Goal: Task Accomplishment & Management: Complete application form

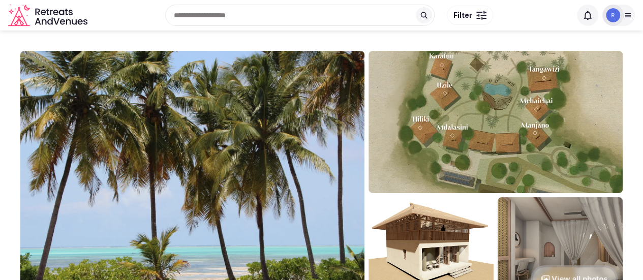
click at [627, 14] on icon at bounding box center [628, 15] width 8 height 8
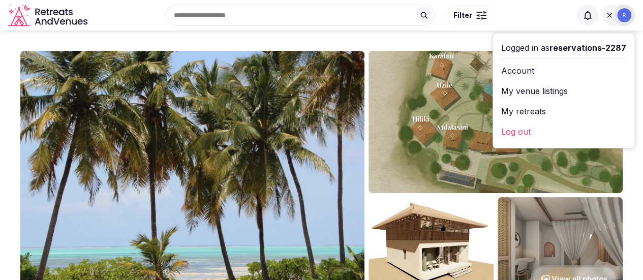
click at [520, 92] on link "My venue listings" at bounding box center [563, 91] width 125 height 16
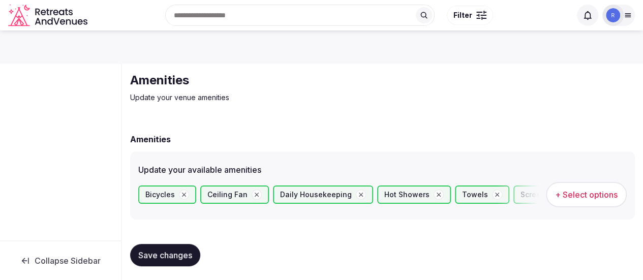
scroll to position [10, 0]
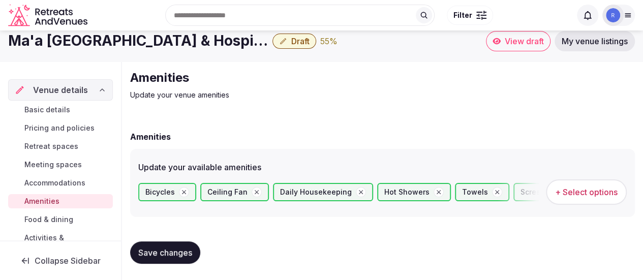
click at [169, 253] on span "Save changes" at bounding box center [165, 253] width 54 height 10
click at [34, 109] on span "Basic details" at bounding box center [47, 110] width 46 height 10
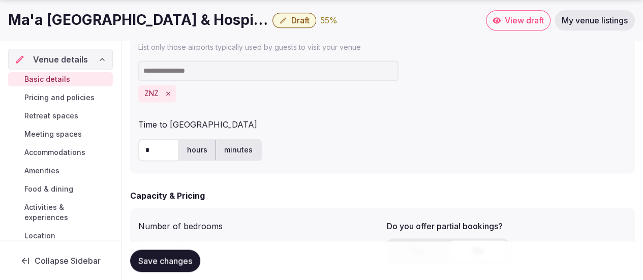
scroll to position [763, 0]
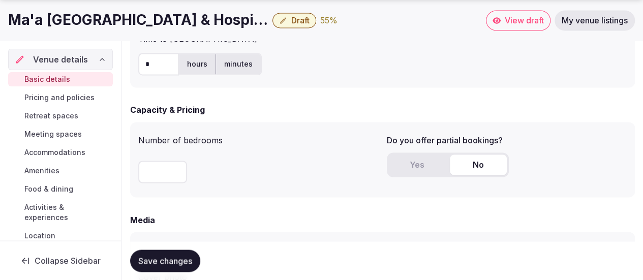
click at [168, 172] on input "**" at bounding box center [162, 172] width 49 height 22
click at [177, 173] on input "**" at bounding box center [162, 172] width 49 height 22
click at [177, 173] on input "*" at bounding box center [162, 172] width 49 height 22
type input "*"
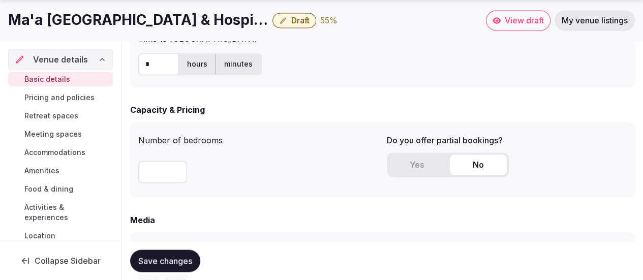
click at [177, 173] on input "*" at bounding box center [162, 172] width 49 height 22
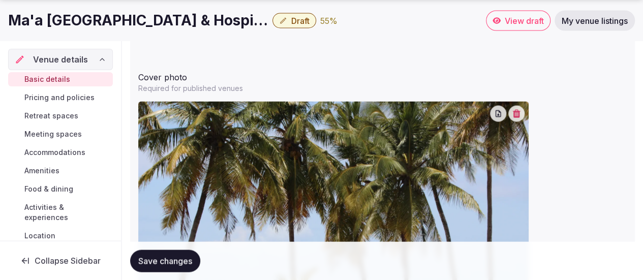
scroll to position [966, 0]
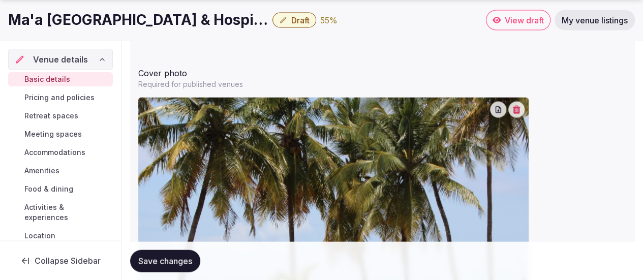
click at [164, 260] on span "Save changes" at bounding box center [165, 261] width 54 height 10
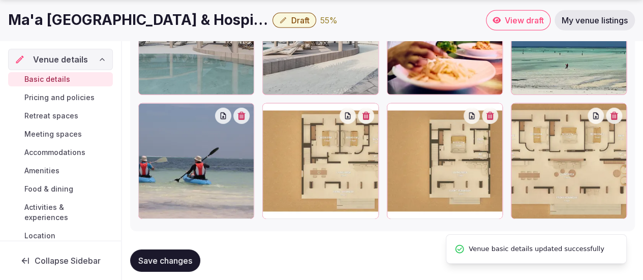
scroll to position [1571, 0]
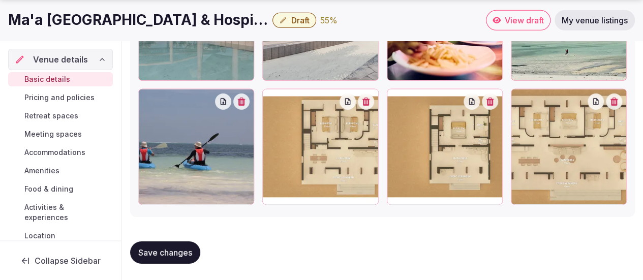
click at [40, 105] on div "Basic details Pricing and policies Retreat spaces Meeting spaces Accommodations…" at bounding box center [60, 185] width 105 height 230
click at [39, 102] on span "Pricing and policies" at bounding box center [59, 98] width 70 height 10
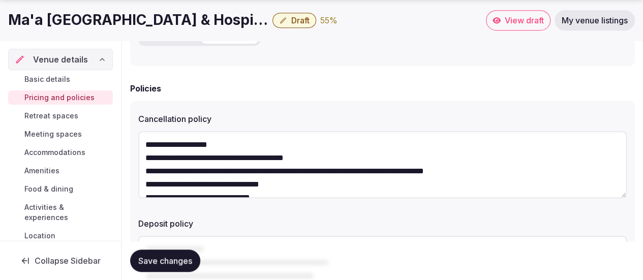
scroll to position [53, 0]
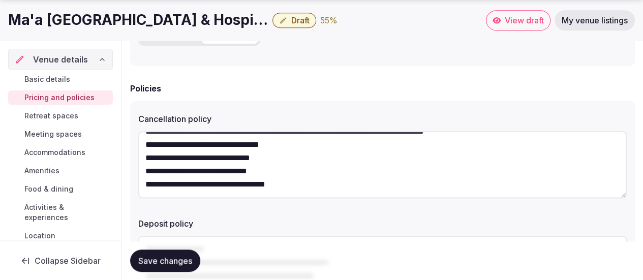
click at [193, 260] on button "Save changes" at bounding box center [165, 261] width 70 height 22
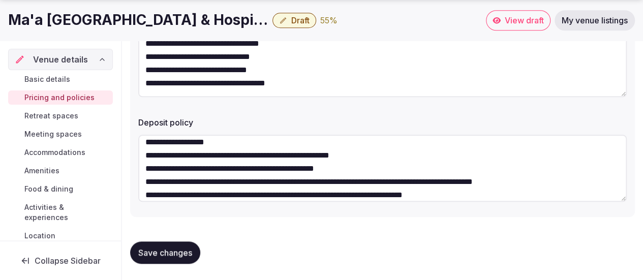
scroll to position [0, 0]
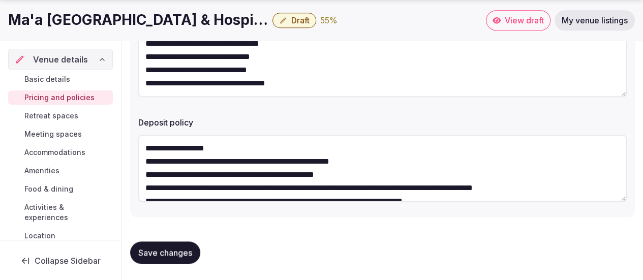
click at [59, 117] on span "Retreat spaces" at bounding box center [51, 116] width 54 height 10
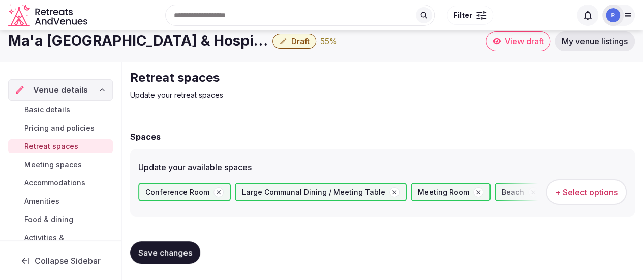
click at [54, 168] on span "Meeting spaces" at bounding box center [52, 165] width 57 height 10
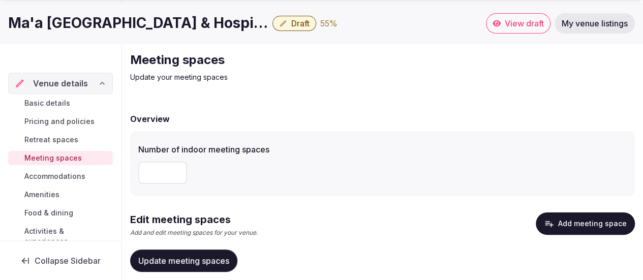
scroll to position [64, 0]
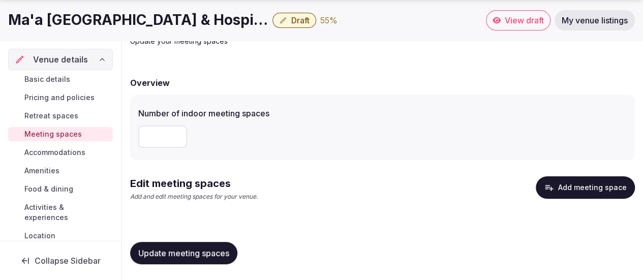
click at [25, 151] on link "Accommodations" at bounding box center [60, 152] width 105 height 14
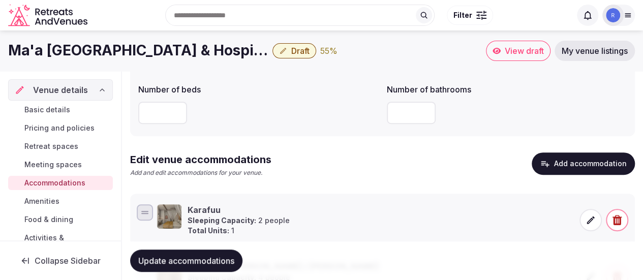
scroll to position [94, 0]
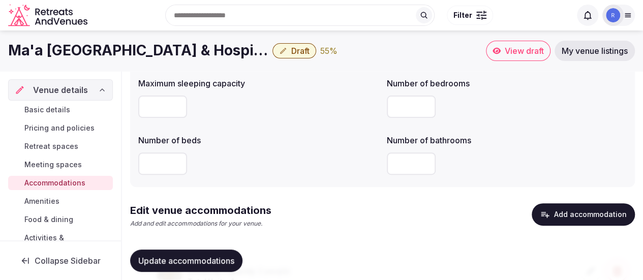
click at [204, 253] on button "Update accommodations" at bounding box center [186, 261] width 112 height 22
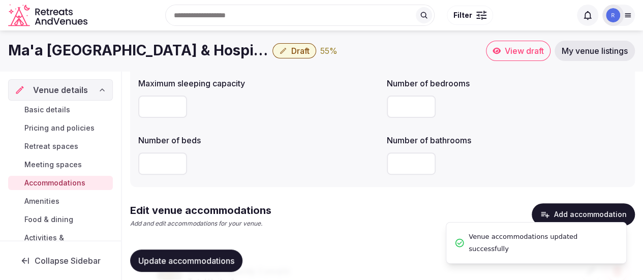
click at [56, 197] on span "Amenities" at bounding box center [41, 201] width 35 height 10
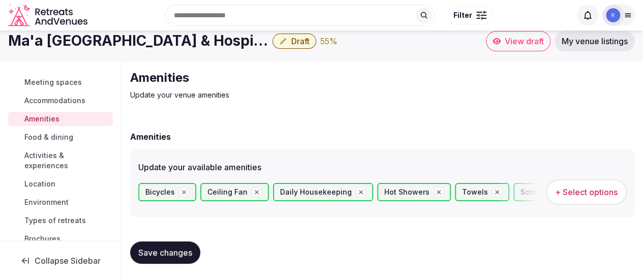
scroll to position [98, 0]
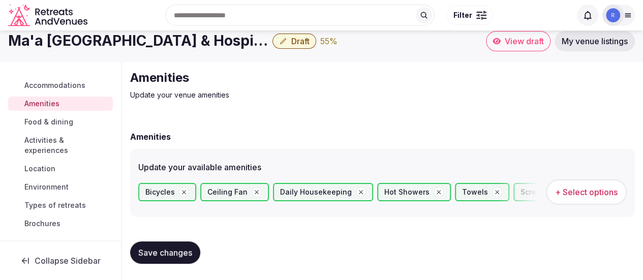
click at [504, 37] on div "Search Popular Destinations [GEOGRAPHIC_DATA], [GEOGRAPHIC_DATA] [GEOGRAPHIC_DA…" at bounding box center [332, 15] width 480 height 44
click at [520, 46] on link "View draft" at bounding box center [518, 41] width 65 height 20
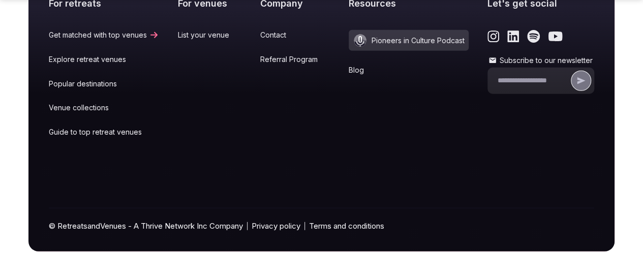
scroll to position [3366, 0]
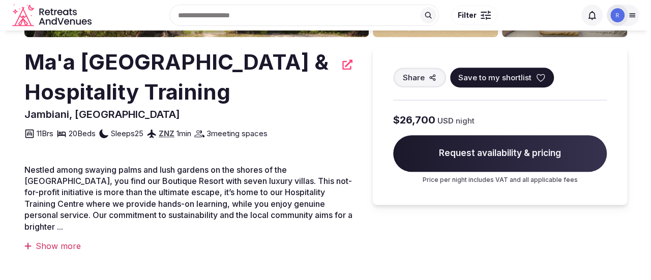
scroll to position [0, 0]
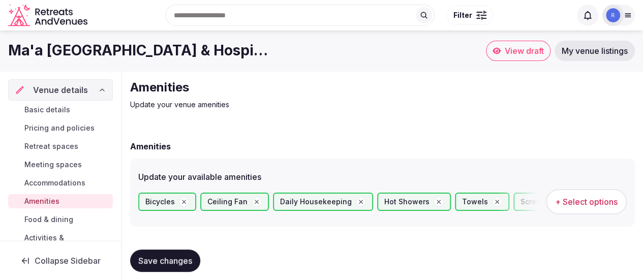
click at [142, 262] on span "Save changes" at bounding box center [165, 261] width 54 height 10
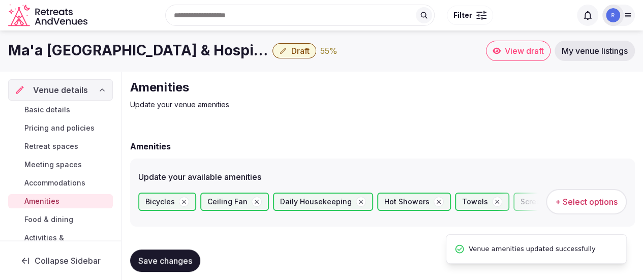
click at [285, 51] on icon "button" at bounding box center [283, 51] width 8 height 8
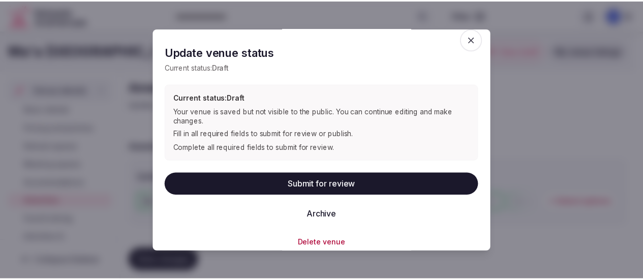
scroll to position [15, 0]
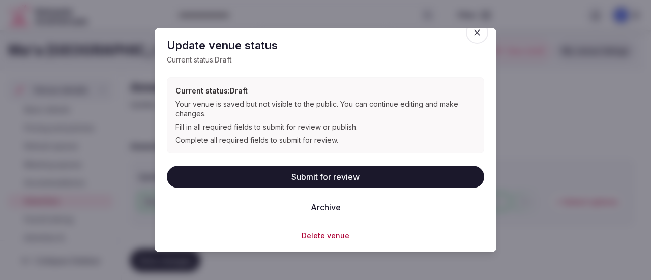
click at [452, 28] on div "Update venue status Current status: Draft Current status: Draft Your venue is s…" at bounding box center [325, 133] width 317 height 216
click at [472, 31] on icon "button" at bounding box center [477, 32] width 10 height 10
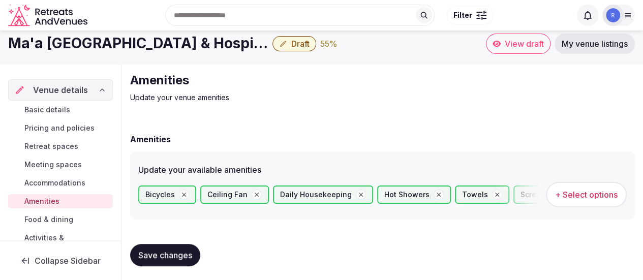
scroll to position [10, 0]
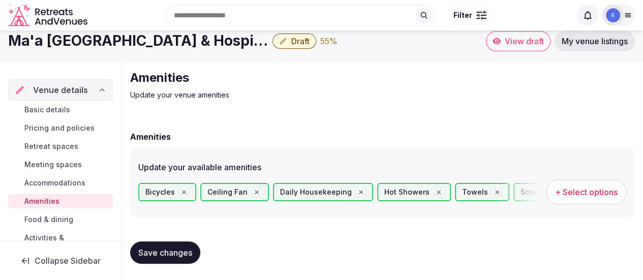
click at [70, 215] on span "Food & dining" at bounding box center [48, 220] width 49 height 10
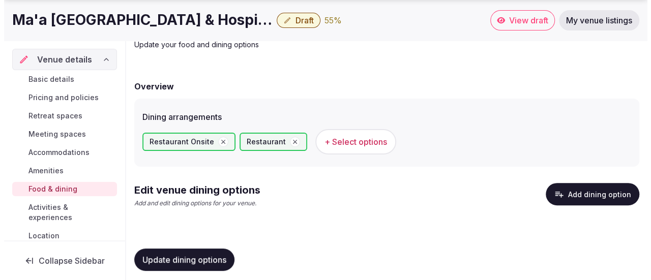
scroll to position [67, 0]
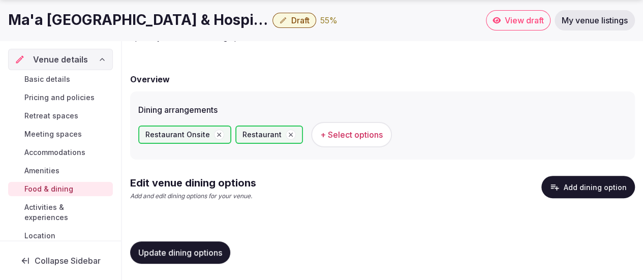
click at [572, 188] on button "Add dining option" at bounding box center [589, 187] width 94 height 22
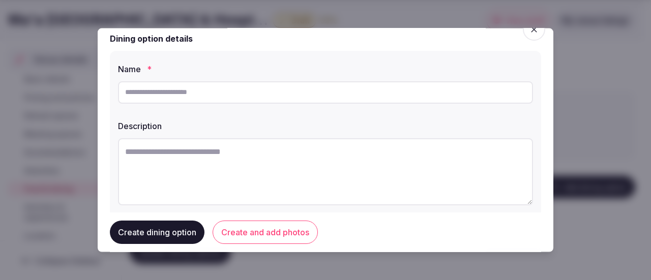
scroll to position [0, 0]
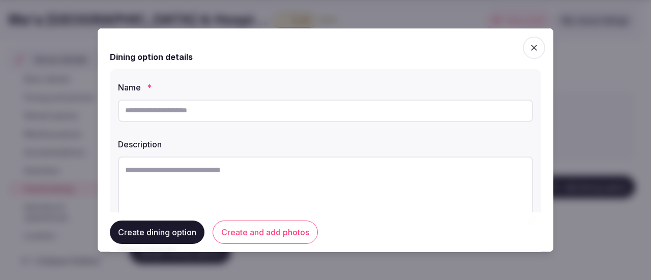
click at [216, 110] on input "text" at bounding box center [325, 110] width 415 height 22
click at [215, 110] on input "text" at bounding box center [325, 110] width 415 height 22
click at [534, 48] on span "button" at bounding box center [534, 47] width 22 height 22
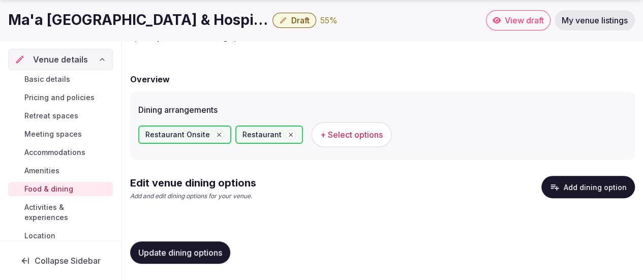
click at [362, 133] on span "+ Select options" at bounding box center [351, 134] width 63 height 11
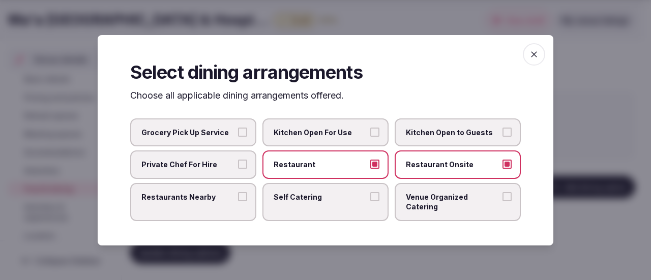
click at [504, 169] on button "Restaurant Onsite" at bounding box center [506, 164] width 9 height 9
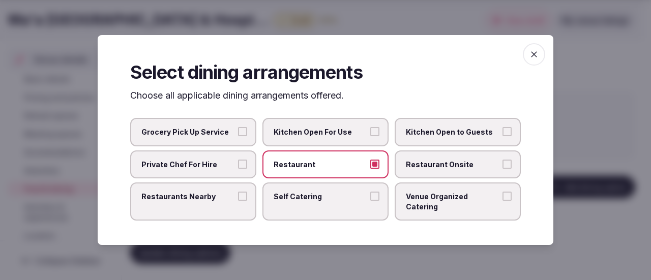
click at [538, 57] on icon "button" at bounding box center [534, 54] width 10 height 10
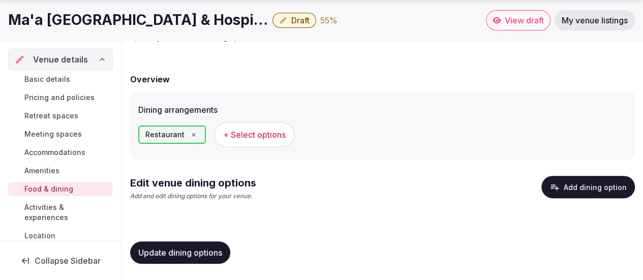
click at [565, 184] on button "Add dining option" at bounding box center [589, 187] width 94 height 22
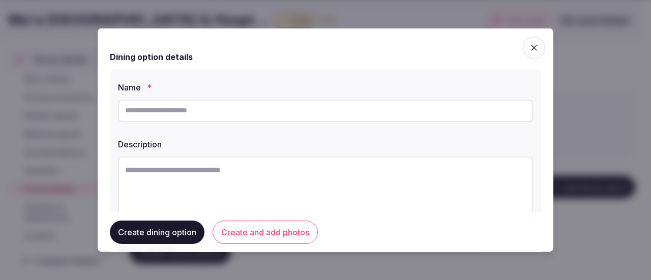
click at [148, 114] on input "text" at bounding box center [325, 110] width 415 height 22
type input "**********"
paste textarea "**********"
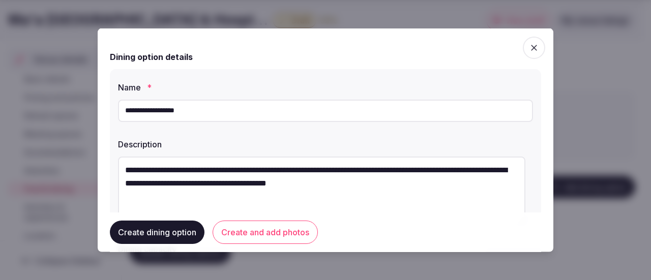
paste textarea "**********"
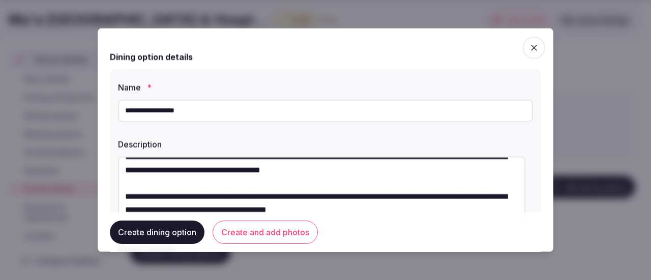
scroll to position [40, 0]
paste textarea "**********"
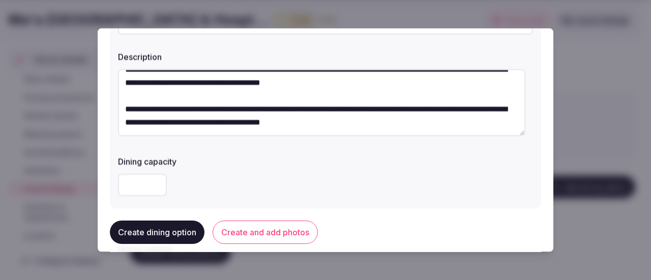
scroll to position [102, 0]
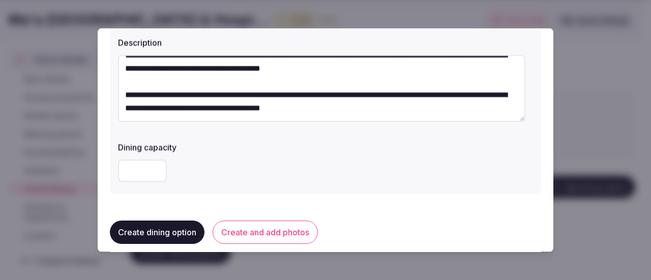
drag, startPoint x: 383, startPoint y: 107, endPoint x: 114, endPoint y: 96, distance: 269.8
click at [114, 96] on div "**********" at bounding box center [325, 80] width 431 height 227
paste textarea "**********"
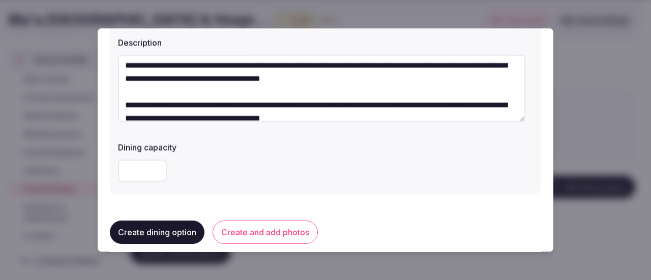
scroll to position [0, 0]
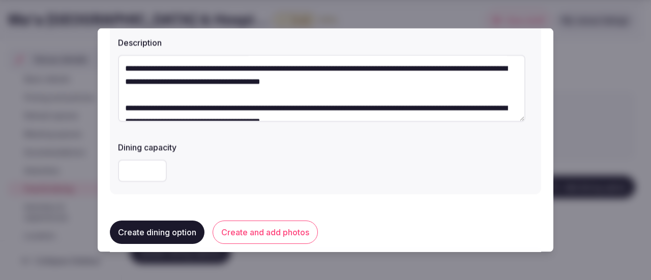
type textarea "**********"
click at [140, 175] on input "number" at bounding box center [142, 170] width 49 height 22
type input "**"
click at [204, 105] on textarea "**********" at bounding box center [321, 87] width 407 height 67
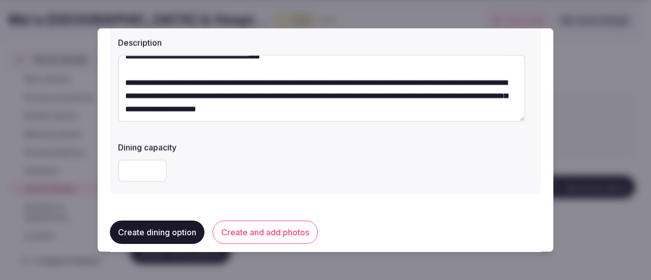
scroll to position [66, 0]
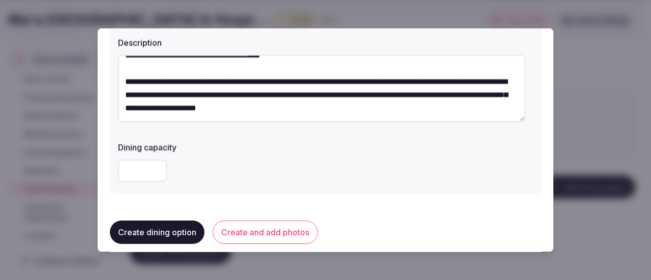
click at [372, 111] on textarea "**********" at bounding box center [321, 87] width 407 height 67
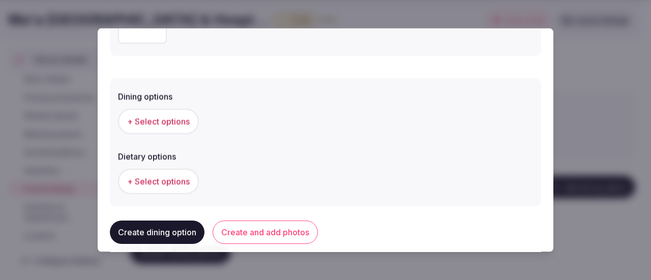
scroll to position [254, 0]
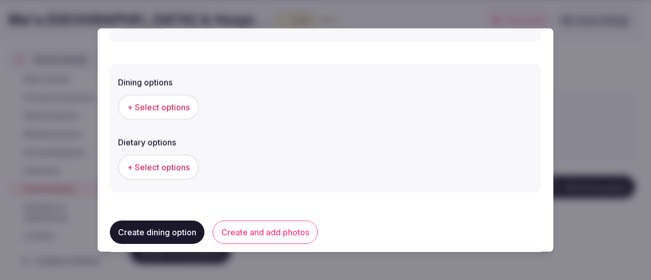
type textarea "**********"
click at [141, 105] on span "+ Select options" at bounding box center [158, 106] width 63 height 11
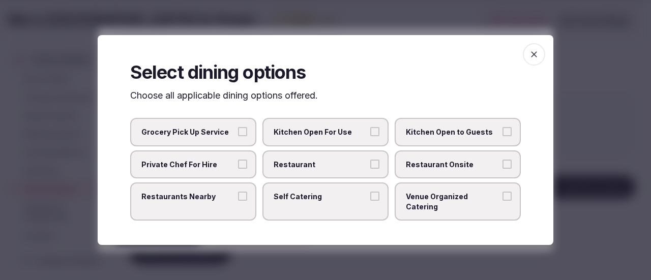
click at [534, 57] on icon "button" at bounding box center [534, 54] width 6 height 6
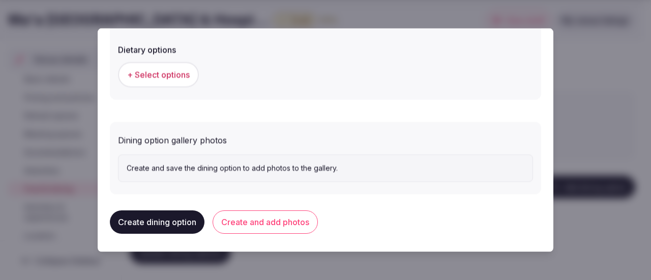
scroll to position [348, 0]
click at [153, 74] on span "+ Select options" at bounding box center [158, 73] width 63 height 11
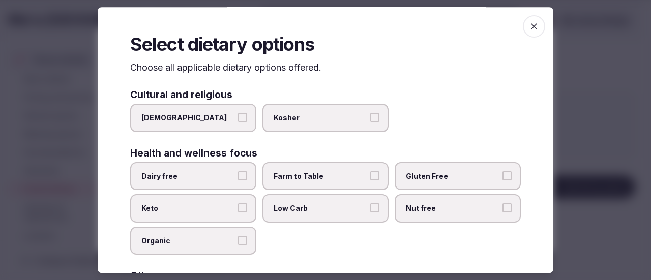
click at [233, 118] on label "[DEMOGRAPHIC_DATA]" at bounding box center [193, 118] width 126 height 28
click at [238, 118] on button "[DEMOGRAPHIC_DATA]" at bounding box center [242, 117] width 9 height 9
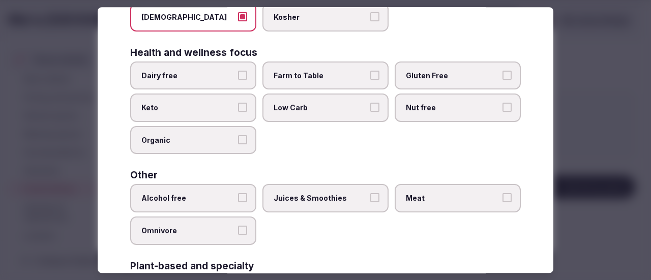
scroll to position [102, 0]
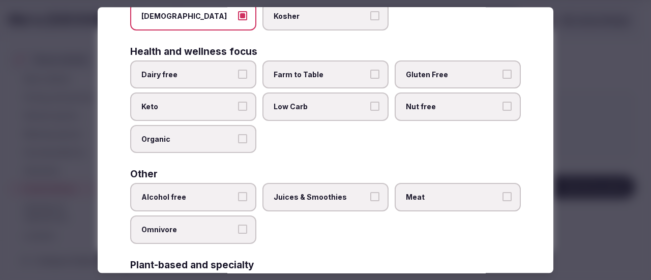
click at [239, 74] on button "Dairy free" at bounding box center [242, 74] width 9 height 9
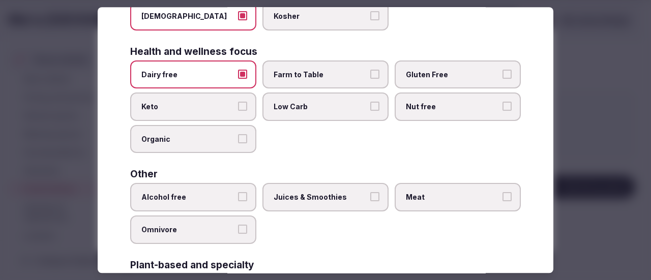
click at [370, 69] on label "Farm to Table" at bounding box center [325, 75] width 126 height 28
click at [370, 70] on button "Farm to Table" at bounding box center [374, 74] width 9 height 9
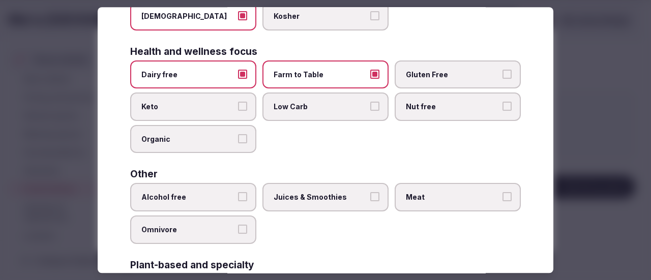
click at [370, 75] on button "Farm to Table" at bounding box center [374, 74] width 9 height 9
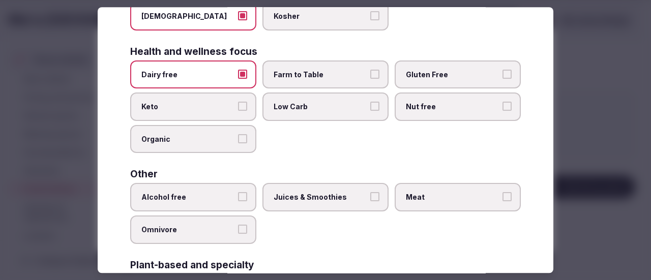
click at [493, 75] on label "Gluten Free" at bounding box center [458, 75] width 126 height 28
click at [502, 75] on button "Gluten Free" at bounding box center [506, 74] width 9 height 9
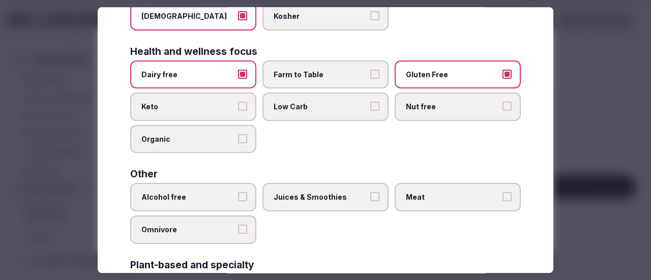
click at [502, 111] on button "Nut free" at bounding box center [506, 106] width 9 height 9
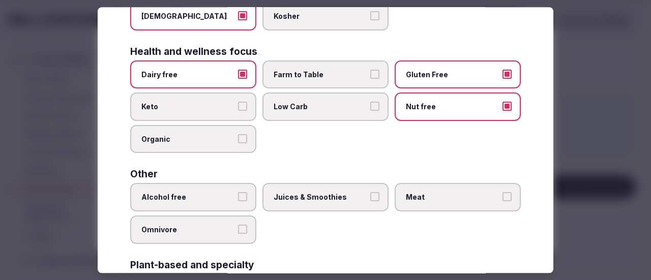
drag, startPoint x: 371, startPoint y: 106, endPoint x: 318, endPoint y: 102, distance: 53.0
click at [370, 106] on button "Low Carb" at bounding box center [374, 106] width 9 height 9
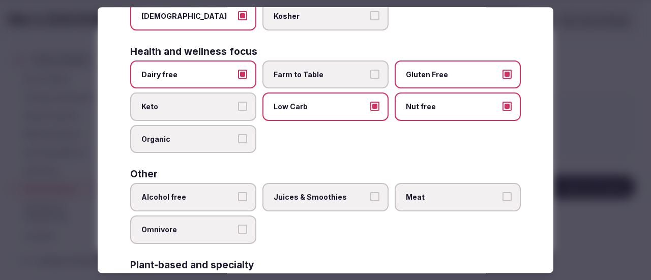
click at [240, 107] on button "Keto" at bounding box center [242, 106] width 9 height 9
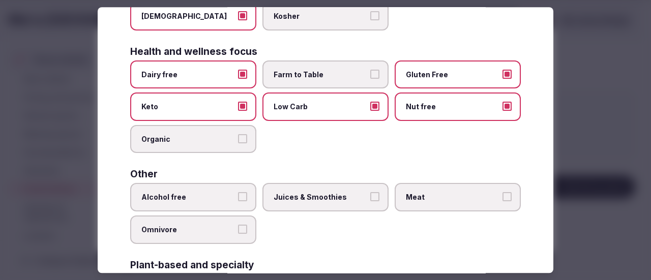
click at [234, 142] on label "Organic" at bounding box center [193, 139] width 126 height 28
click at [238, 142] on button "Organic" at bounding box center [242, 138] width 9 height 9
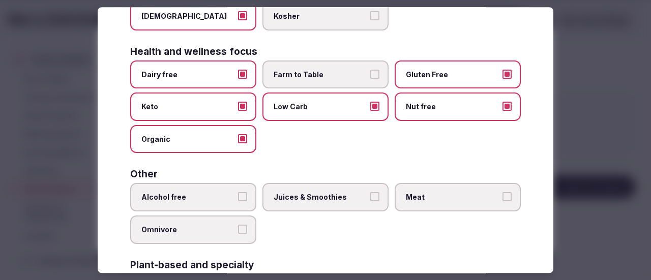
click at [242, 111] on label "Keto" at bounding box center [193, 107] width 126 height 28
click at [242, 111] on button "Keto" at bounding box center [242, 106] width 9 height 9
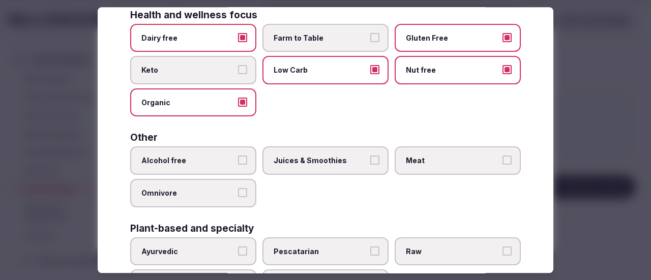
scroll to position [153, 0]
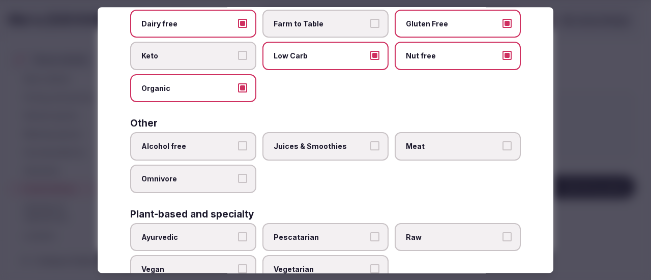
click at [368, 152] on label "Juices & Smoothies" at bounding box center [325, 147] width 126 height 28
click at [370, 151] on button "Juices & Smoothies" at bounding box center [374, 146] width 9 height 9
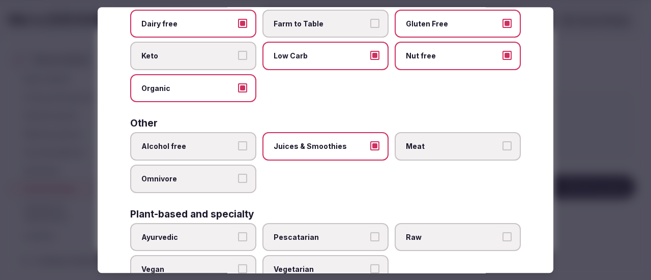
click at [502, 146] on button "Meat" at bounding box center [506, 146] width 9 height 9
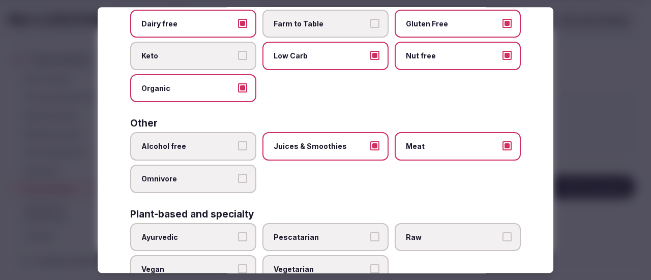
click at [493, 145] on label "Meat" at bounding box center [458, 147] width 126 height 28
click at [502, 145] on button "Meat" at bounding box center [506, 146] width 9 height 9
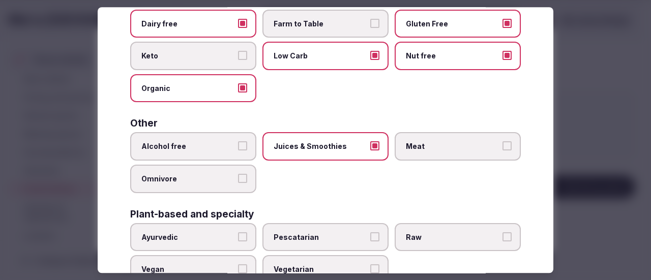
scroll to position [187, 0]
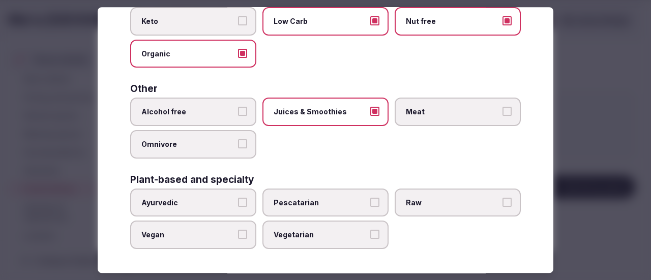
click at [236, 149] on label "Omnivore" at bounding box center [193, 144] width 126 height 28
click at [238, 148] on button "Omnivore" at bounding box center [242, 143] width 9 height 9
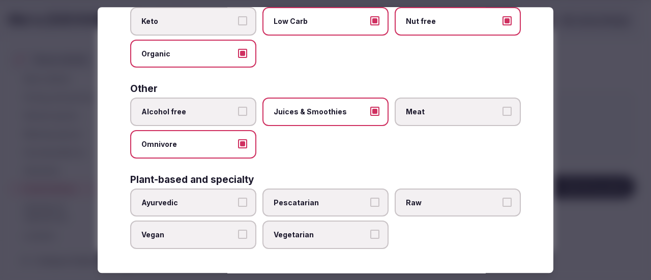
click at [246, 230] on label "Vegan" at bounding box center [193, 235] width 126 height 28
click at [246, 230] on button "Vegan" at bounding box center [242, 234] width 9 height 9
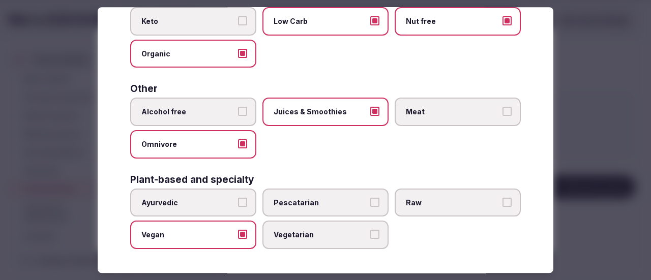
drag, startPoint x: 369, startPoint y: 228, endPoint x: 370, endPoint y: 219, distance: 9.2
click at [367, 228] on label "Vegetarian" at bounding box center [325, 235] width 126 height 28
click at [370, 230] on button "Vegetarian" at bounding box center [374, 234] width 9 height 9
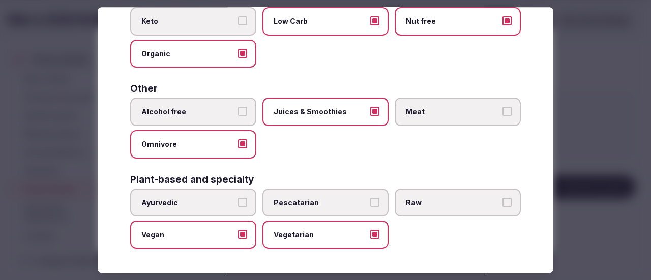
click at [375, 205] on label "Pescatarian" at bounding box center [325, 203] width 126 height 28
click at [375, 205] on button "Pescatarian" at bounding box center [374, 202] width 9 height 9
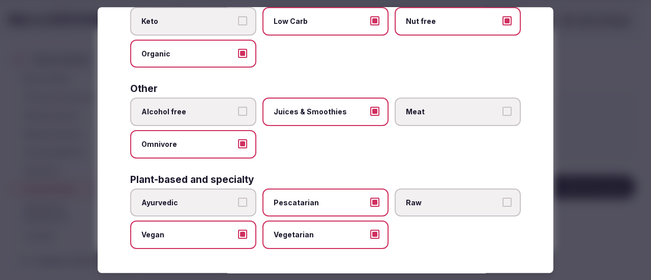
click at [237, 137] on label "Omnivore" at bounding box center [193, 144] width 126 height 28
click at [238, 139] on button "Omnivore" at bounding box center [242, 143] width 9 height 9
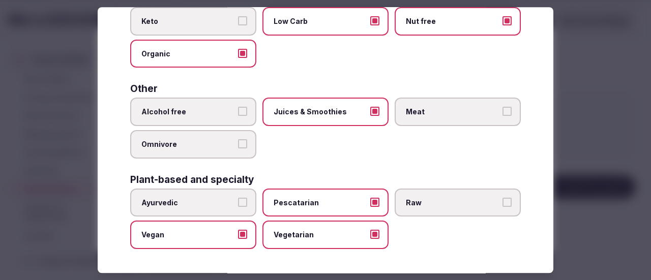
scroll to position [0, 0]
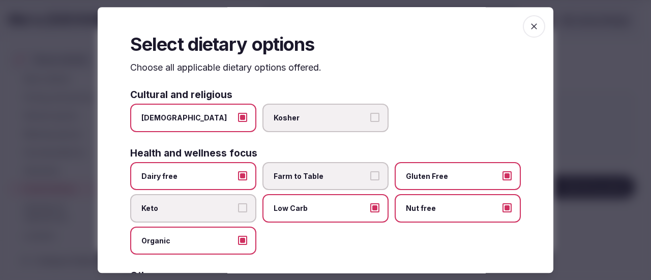
click at [531, 26] on icon "button" at bounding box center [534, 26] width 10 height 10
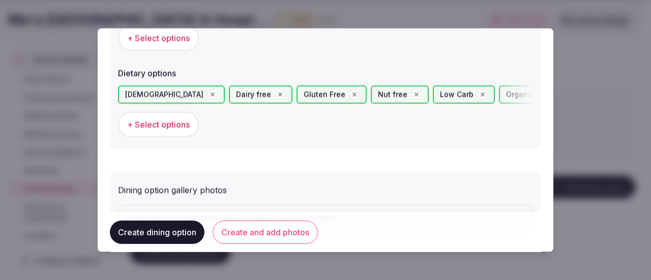
scroll to position [374, 0]
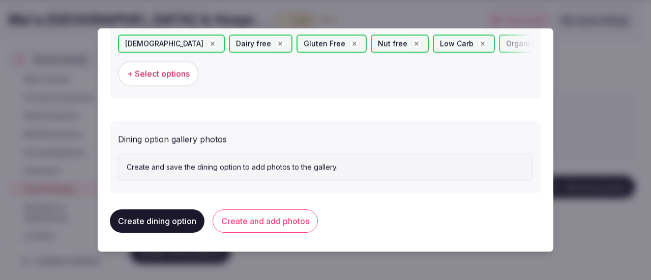
click at [150, 169] on p "Create and save the dining option to add photos to the gallery." at bounding box center [326, 167] width 398 height 10
click at [121, 167] on div "Create and save the dining option to add photos to the gallery." at bounding box center [325, 167] width 415 height 27
click at [238, 223] on button "Create and add photos" at bounding box center [265, 220] width 105 height 23
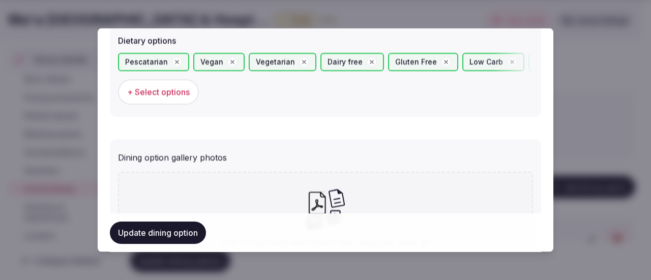
scroll to position [458, 0]
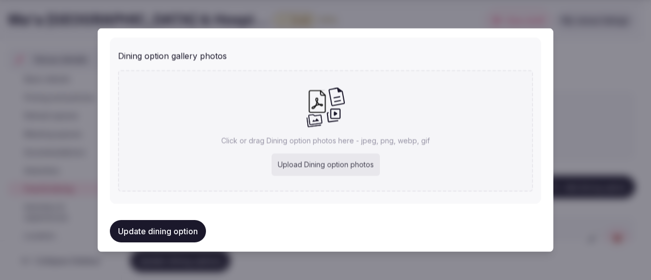
click at [319, 169] on div "Upload Dining option photos" at bounding box center [326, 165] width 108 height 22
type input "**********"
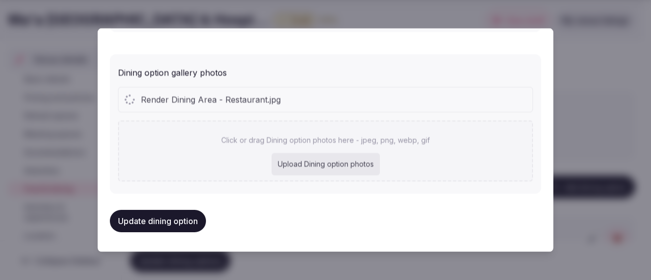
click at [304, 163] on div "Upload Dining option photos" at bounding box center [326, 164] width 108 height 22
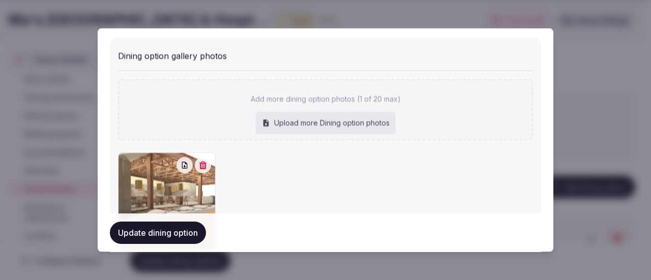
type input "**********"
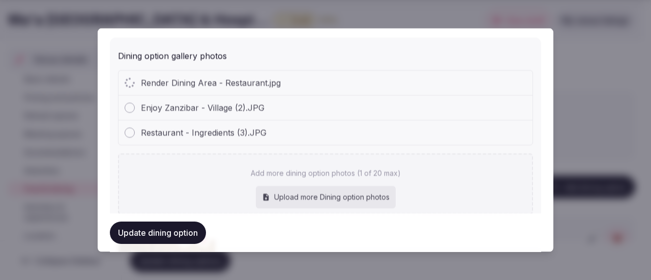
click at [287, 194] on div "Upload more Dining option photos" at bounding box center [326, 197] width 140 height 22
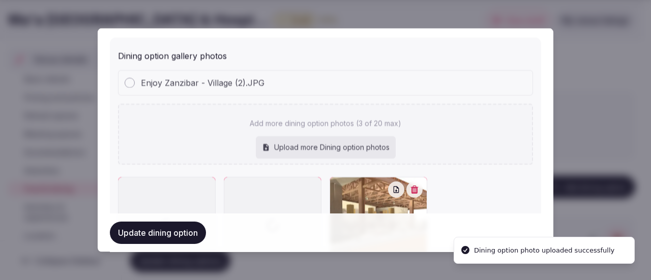
type input "**********"
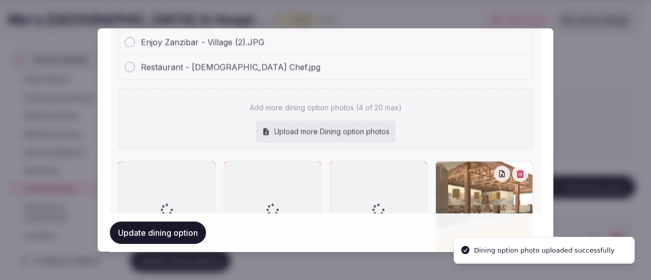
scroll to position [559, 0]
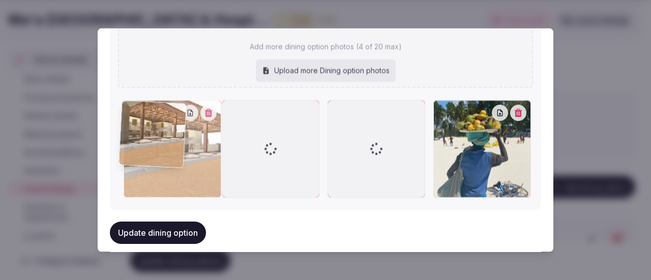
drag, startPoint x: 493, startPoint y: 156, endPoint x: 169, endPoint y: 167, distance: 324.6
click at [168, 166] on div at bounding box center [173, 149] width 98 height 98
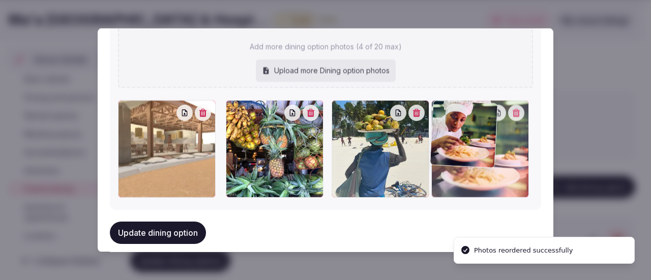
drag, startPoint x: 275, startPoint y: 155, endPoint x: 540, endPoint y: 169, distance: 265.9
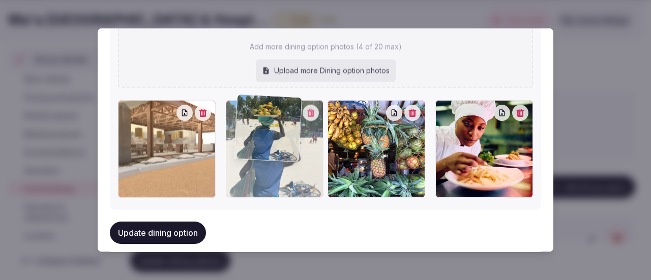
drag, startPoint x: 379, startPoint y: 175, endPoint x: 290, endPoint y: 171, distance: 89.6
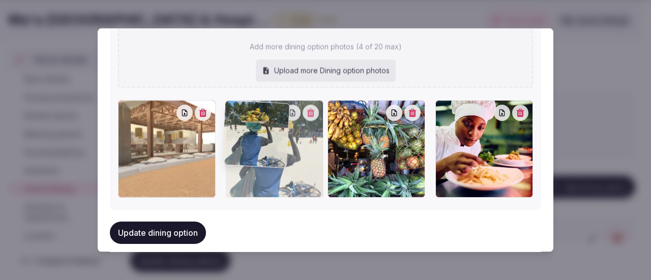
click at [290, 171] on div at bounding box center [275, 149] width 98 height 98
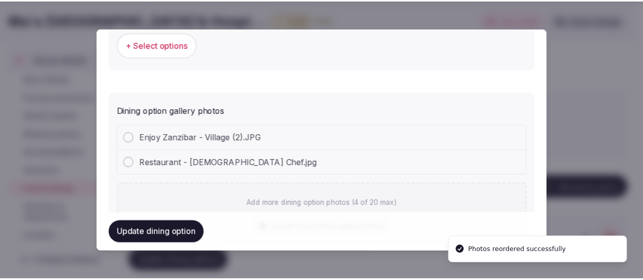
scroll to position [458, 0]
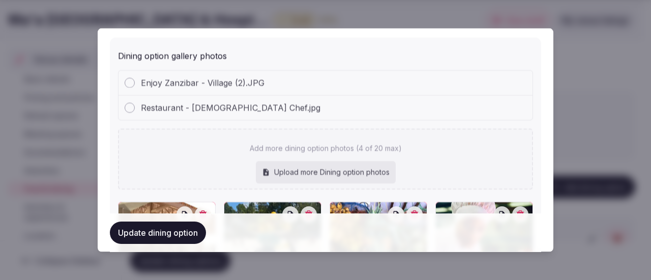
click at [130, 82] on div at bounding box center [130, 83] width 10 height 10
click at [173, 231] on button "Update dining option" at bounding box center [158, 233] width 96 height 22
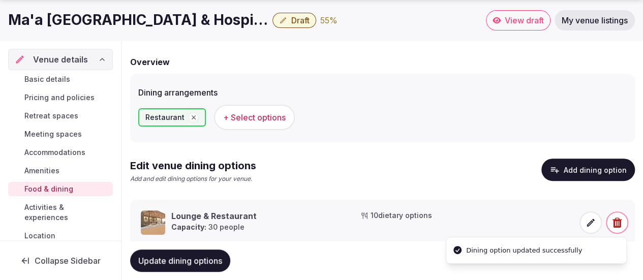
scroll to position [112, 0]
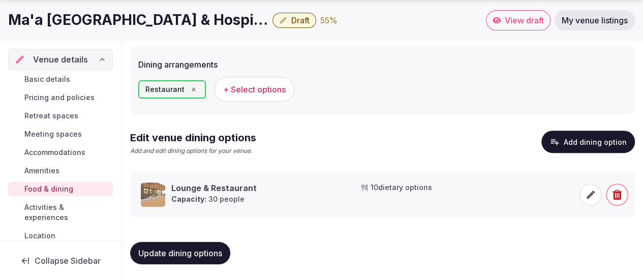
click at [193, 256] on span "Update dining options" at bounding box center [180, 253] width 84 height 10
click at [57, 207] on span "Activities & experiences" at bounding box center [66, 212] width 84 height 20
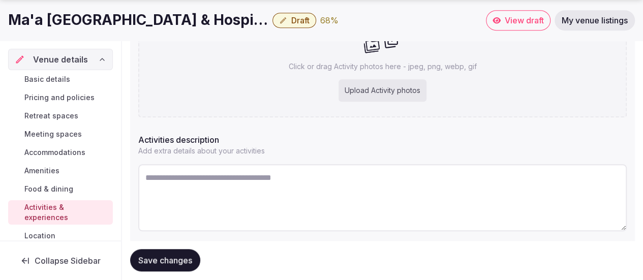
scroll to position [285, 0]
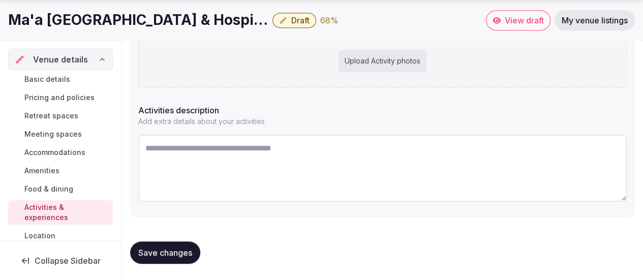
click at [199, 146] on textarea at bounding box center [382, 168] width 489 height 67
paste textarea "**********"
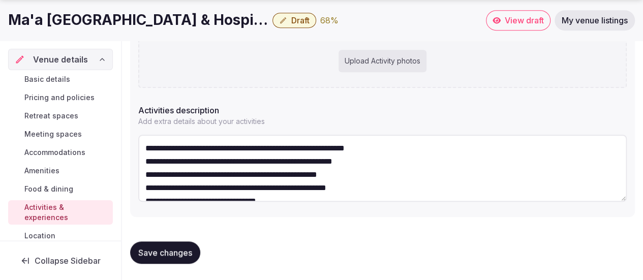
scroll to position [6, 0]
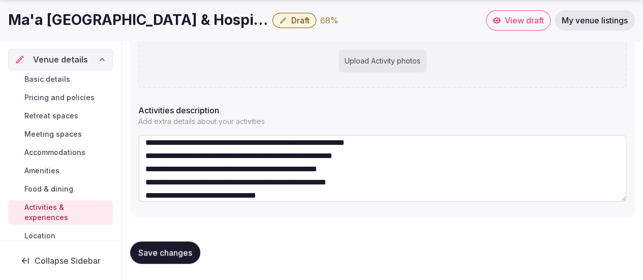
drag, startPoint x: 434, startPoint y: 149, endPoint x: 426, endPoint y: 143, distance: 9.9
click at [433, 148] on textarea "**********" at bounding box center [382, 168] width 489 height 67
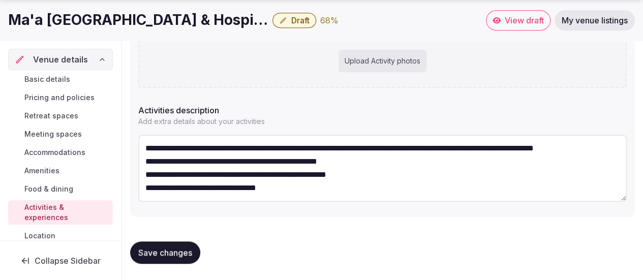
scroll to position [0, 0]
click at [221, 158] on textarea "**********" at bounding box center [382, 168] width 489 height 67
click at [415, 160] on textarea "**********" at bounding box center [382, 168] width 489 height 67
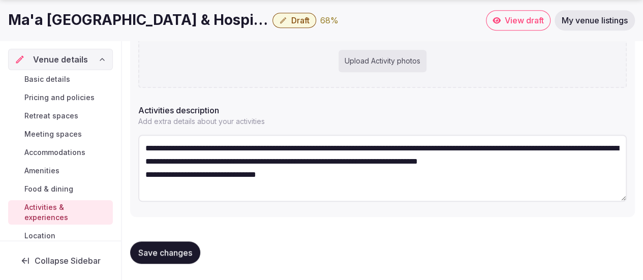
drag, startPoint x: 395, startPoint y: 173, endPoint x: 359, endPoint y: 174, distance: 35.6
click at [391, 173] on textarea "**********" at bounding box center [382, 168] width 489 height 67
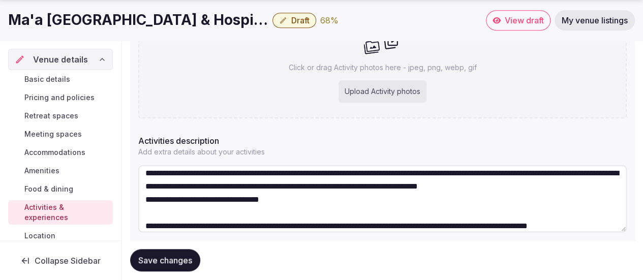
scroll to position [19, 0]
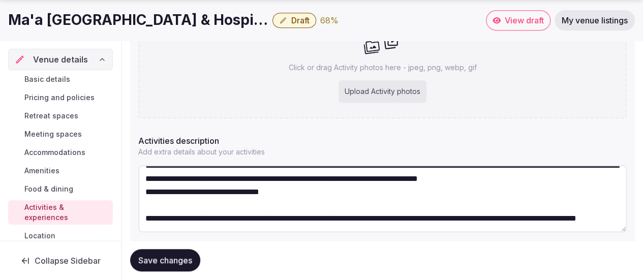
click at [575, 214] on textarea "**********" at bounding box center [382, 198] width 489 height 67
drag, startPoint x: 572, startPoint y: 215, endPoint x: 583, endPoint y: 211, distance: 11.9
click at [573, 215] on textarea "**********" at bounding box center [382, 198] width 489 height 67
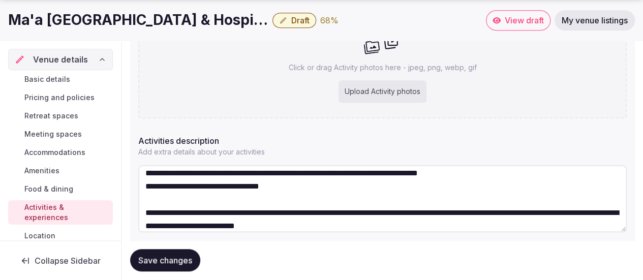
scroll to position [22, 0]
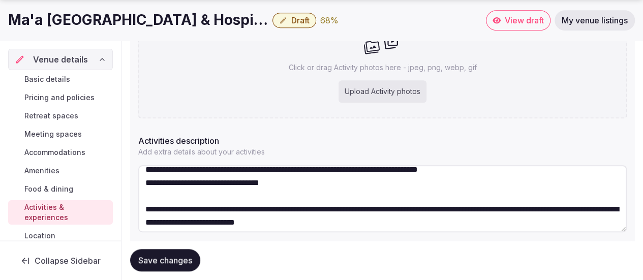
drag, startPoint x: 376, startPoint y: 226, endPoint x: 125, endPoint y: 206, distance: 252.0
click at [125, 206] on div "Activities and experiences Update your activities and experiences Activities an…" at bounding box center [382, 64] width 521 height 494
paste textarea "**********"
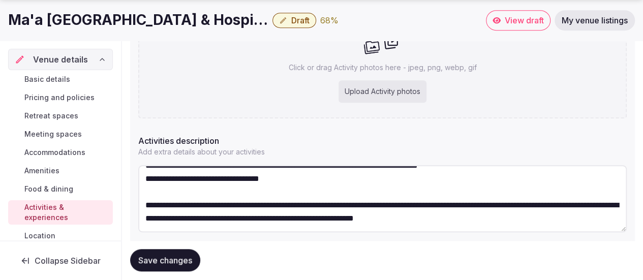
paste textarea "**********"
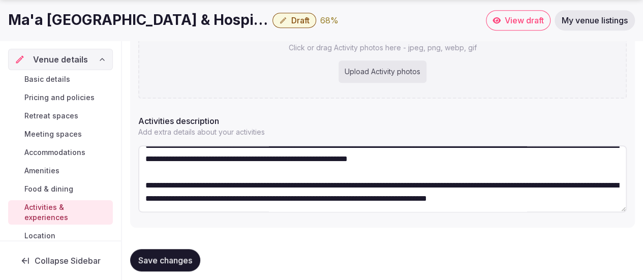
scroll to position [285, 0]
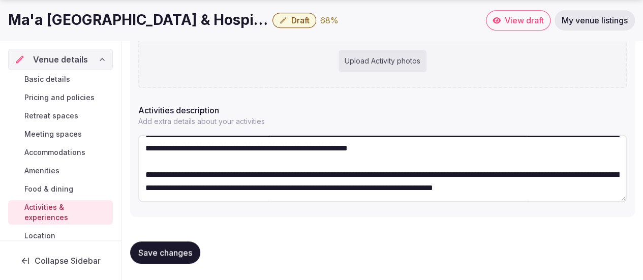
paste textarea "**********"
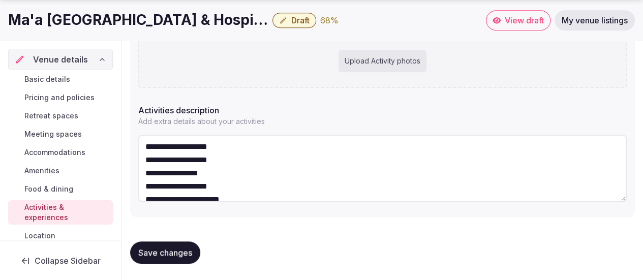
scroll to position [113, 0]
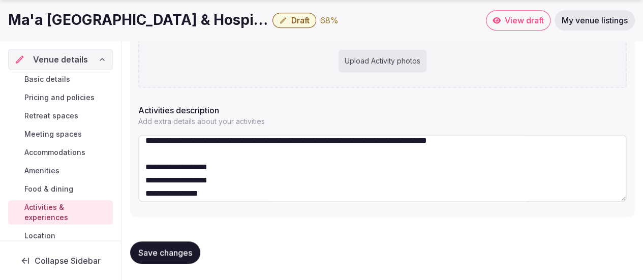
click at [263, 180] on textarea "**********" at bounding box center [382, 168] width 489 height 67
click at [307, 178] on textarea "**********" at bounding box center [382, 168] width 489 height 67
click at [389, 186] on textarea "**********" at bounding box center [382, 168] width 489 height 67
click at [378, 182] on textarea "**********" at bounding box center [382, 168] width 489 height 67
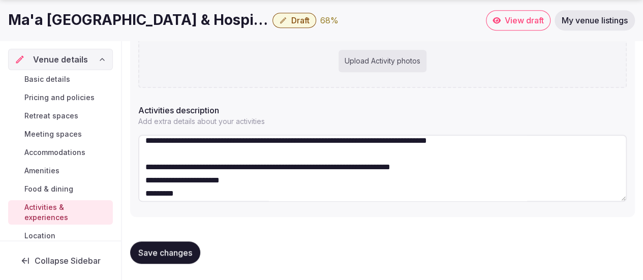
click at [468, 182] on textarea "**********" at bounding box center [382, 168] width 489 height 67
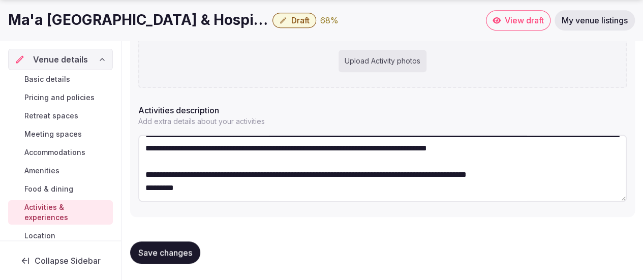
click at [568, 185] on textarea "**********" at bounding box center [382, 168] width 489 height 67
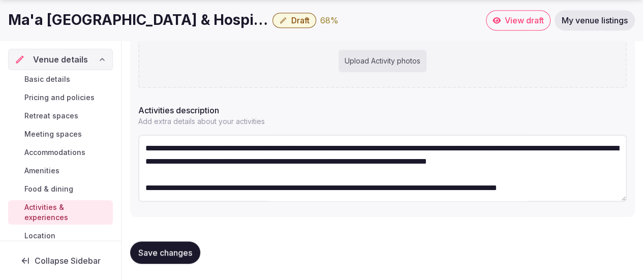
scroll to position [106, 0]
click at [601, 186] on textarea "**********" at bounding box center [382, 168] width 489 height 67
paste textarea "**********"
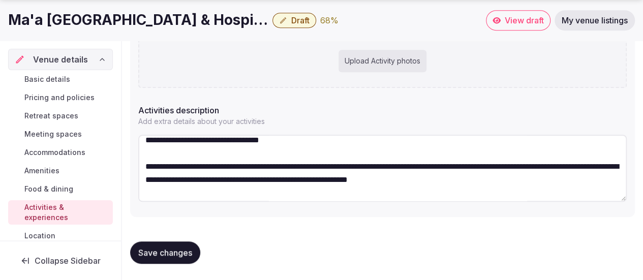
scroll to position [51, 0]
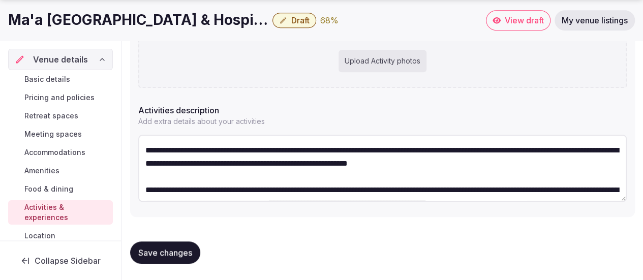
click at [253, 172] on textarea at bounding box center [382, 168] width 489 height 67
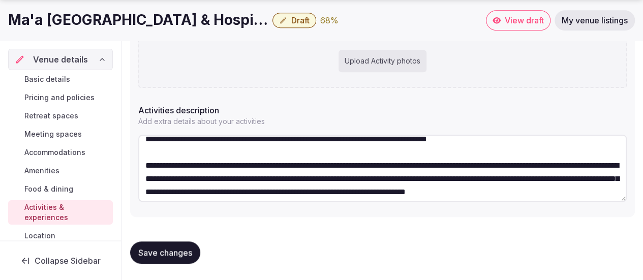
scroll to position [132, 0]
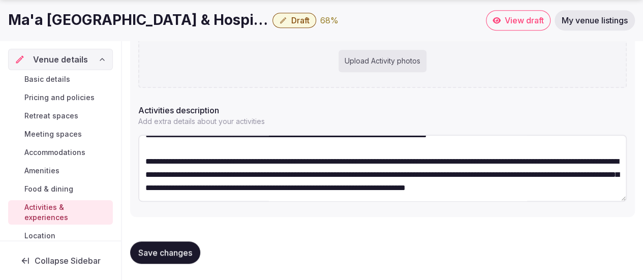
click at [289, 191] on textarea at bounding box center [382, 168] width 489 height 67
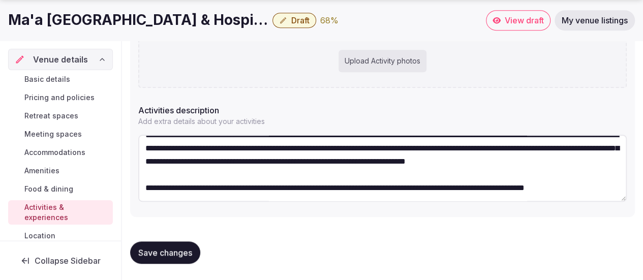
scroll to position [164, 0]
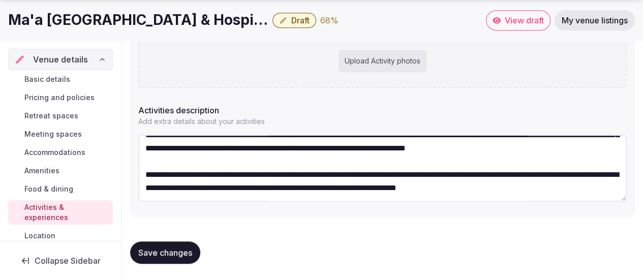
click at [366, 181] on textarea at bounding box center [382, 168] width 489 height 67
click at [436, 184] on textarea at bounding box center [382, 168] width 489 height 67
drag, startPoint x: 436, startPoint y: 181, endPoint x: 475, endPoint y: 185, distance: 39.4
click at [475, 185] on textarea at bounding box center [382, 168] width 489 height 67
click at [550, 190] on textarea at bounding box center [382, 168] width 489 height 67
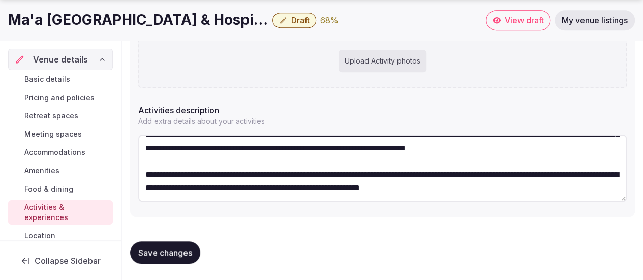
scroll to position [172, 0]
type textarea "**********"
click at [174, 247] on button "Save changes" at bounding box center [165, 253] width 70 height 22
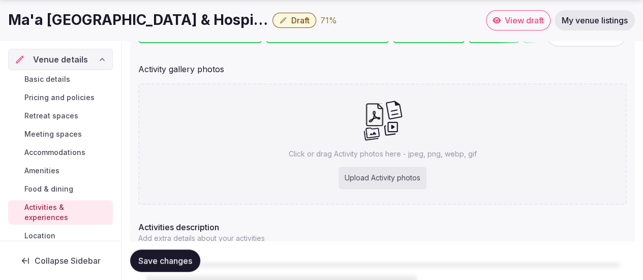
scroll to position [183, 0]
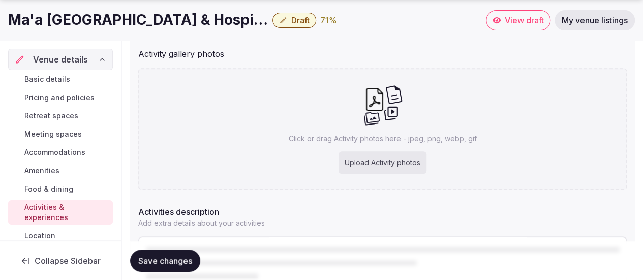
click at [368, 168] on div "Upload Activity photos" at bounding box center [383, 163] width 88 height 22
type input "**********"
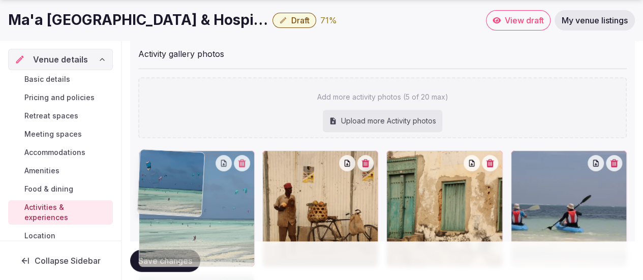
drag, startPoint x: 557, startPoint y: 215, endPoint x: 183, endPoint y: 215, distance: 373.8
click at [183, 215] on body "Search Popular Destinations [GEOGRAPHIC_DATA], [GEOGRAPHIC_DATA] [GEOGRAPHIC_DA…" at bounding box center [321, 200] width 643 height 766
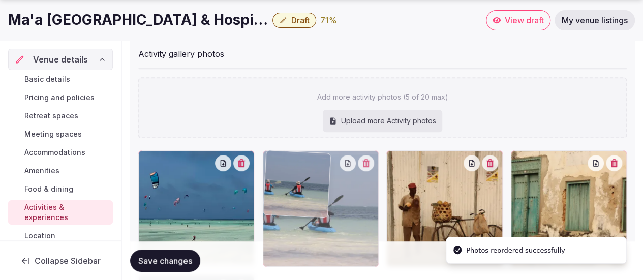
drag, startPoint x: 552, startPoint y: 197, endPoint x: 353, endPoint y: 205, distance: 199.5
click at [352, 204] on body "Search Popular Destinations [GEOGRAPHIC_DATA], [GEOGRAPHIC_DATA] [GEOGRAPHIC_DA…" at bounding box center [321, 200] width 643 height 766
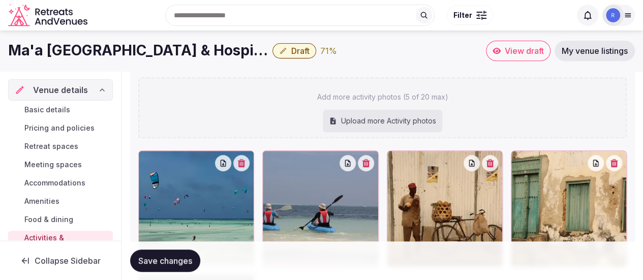
click at [370, 116] on div "Upload more Activity photos" at bounding box center [383, 121] width 120 height 22
type input "**********"
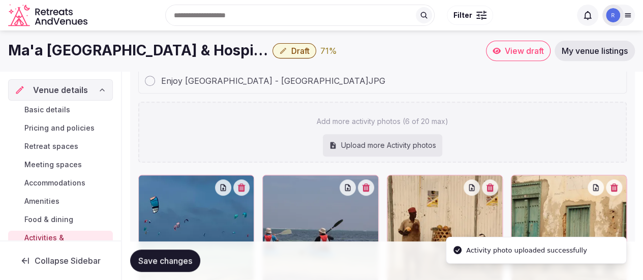
click at [362, 149] on div "Upload more Activity photos" at bounding box center [383, 145] width 120 height 22
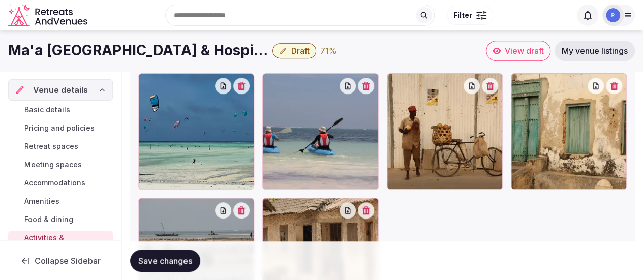
scroll to position [234, 0]
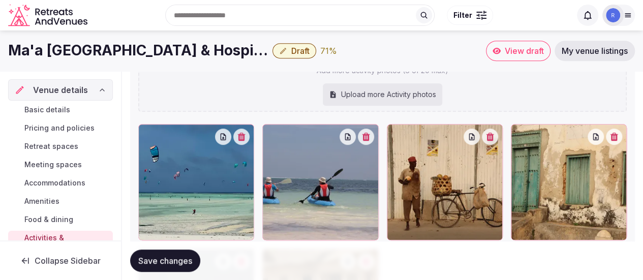
type input "**********"
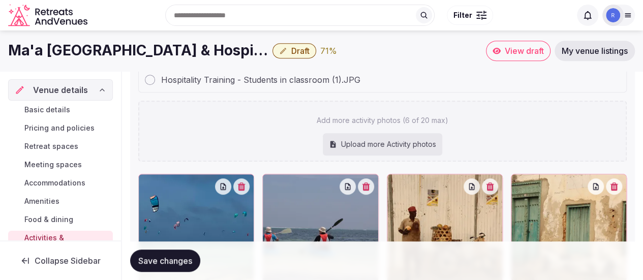
click at [374, 142] on div "Upload more Activity photos" at bounding box center [383, 144] width 120 height 22
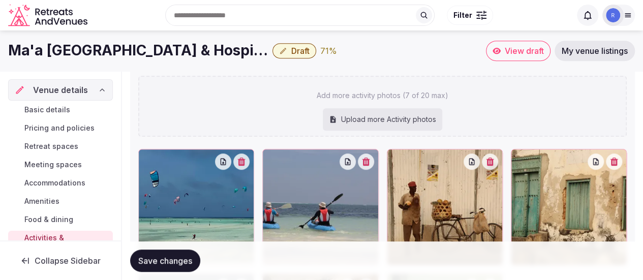
type input "**********"
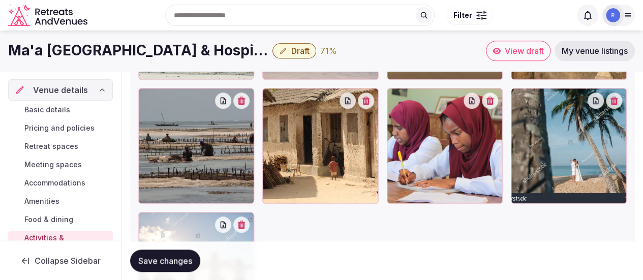
scroll to position [439, 0]
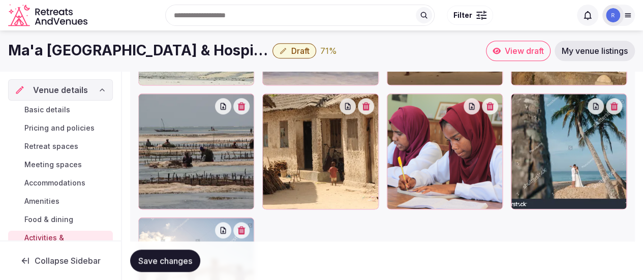
click at [616, 106] on icon "button" at bounding box center [615, 106] width 8 height 8
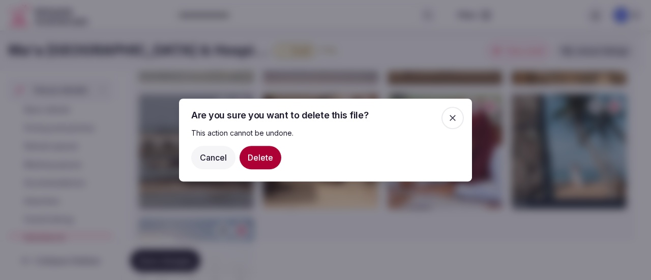
click at [268, 151] on button "Delete" at bounding box center [261, 157] width 42 height 23
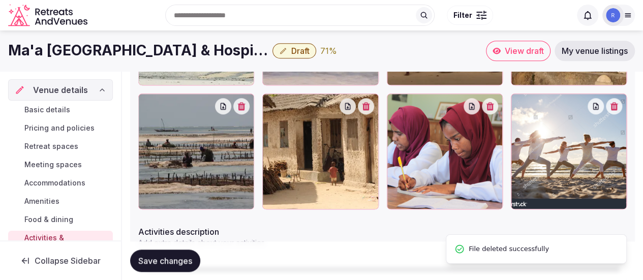
click at [619, 110] on button "button" at bounding box center [614, 106] width 16 height 16
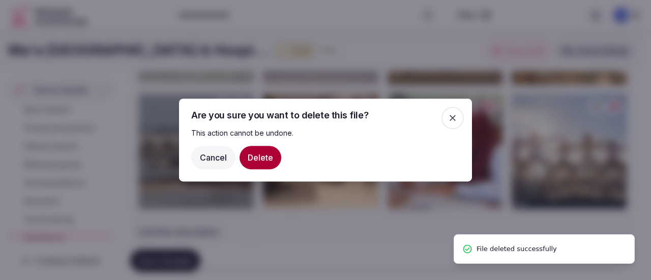
click at [254, 161] on button "Delete" at bounding box center [261, 157] width 42 height 23
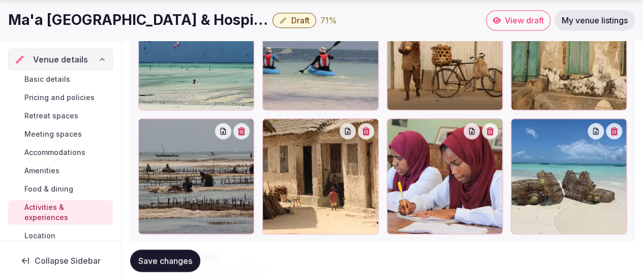
click at [173, 268] on button "Save changes" at bounding box center [165, 261] width 70 height 22
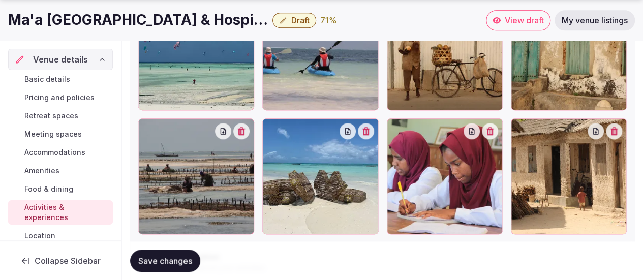
click at [48, 235] on span "Location" at bounding box center [39, 236] width 31 height 10
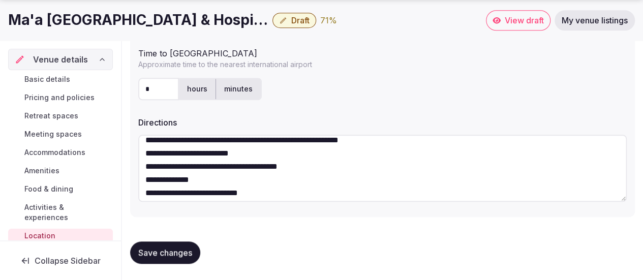
scroll to position [40, 0]
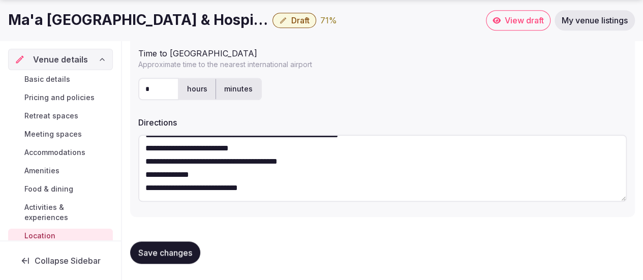
click at [270, 174] on textarea "**********" at bounding box center [382, 168] width 489 height 67
click at [287, 188] on textarea "**********" at bounding box center [382, 168] width 489 height 67
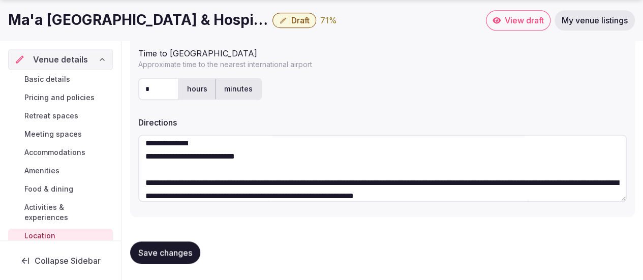
scroll to position [66, 0]
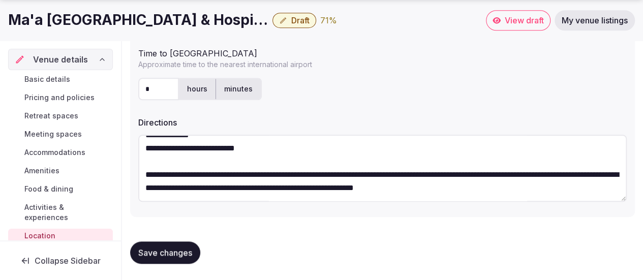
type textarea "**********"
click at [168, 249] on span "Save changes" at bounding box center [165, 253] width 54 height 10
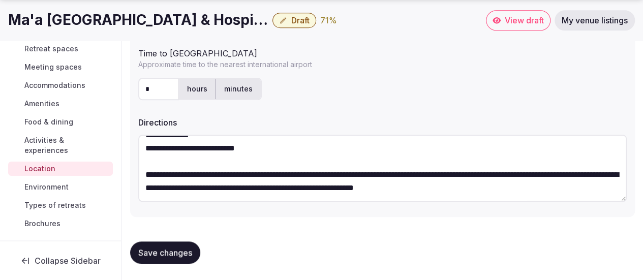
click at [159, 251] on span "Save changes" at bounding box center [165, 253] width 54 height 10
click at [42, 182] on span "Environment" at bounding box center [46, 187] width 44 height 10
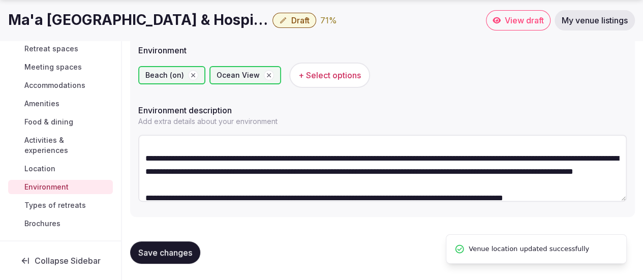
scroll to position [53, 0]
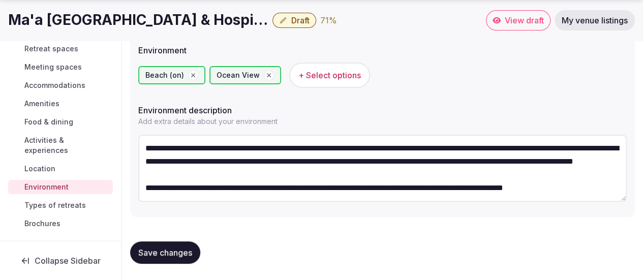
click at [63, 200] on span "Types of retreats" at bounding box center [55, 205] width 62 height 10
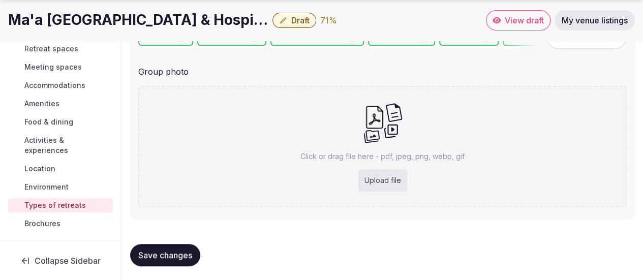
scroll to position [168, 0]
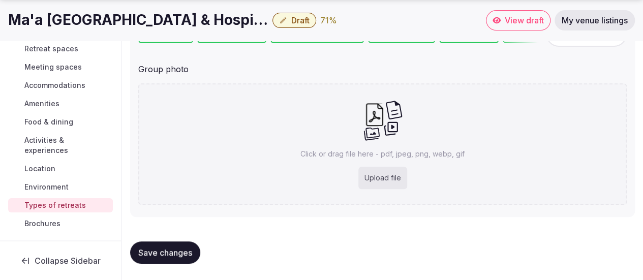
click at [376, 179] on div "Upload file" at bounding box center [383, 178] width 49 height 22
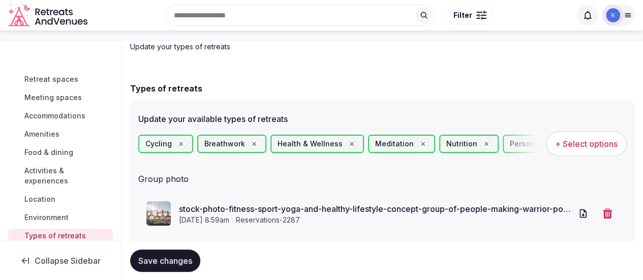
scroll to position [87, 0]
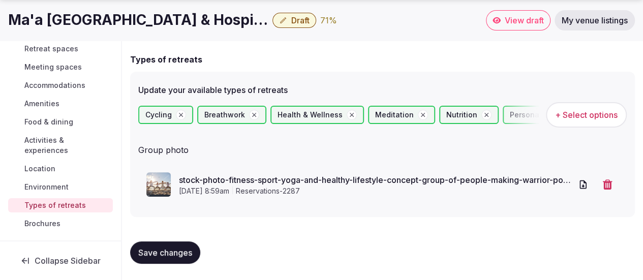
click at [152, 251] on span "Save changes" at bounding box center [165, 253] width 54 height 10
click at [54, 224] on span "Brochures" at bounding box center [42, 224] width 36 height 10
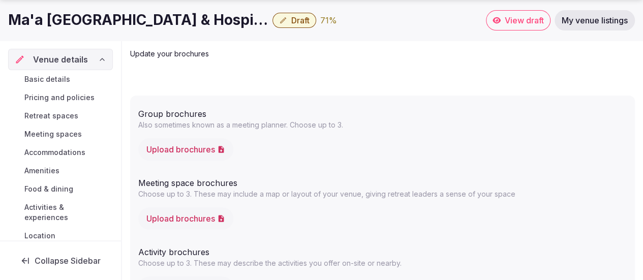
click at [528, 18] on span "View draft" at bounding box center [524, 20] width 39 height 10
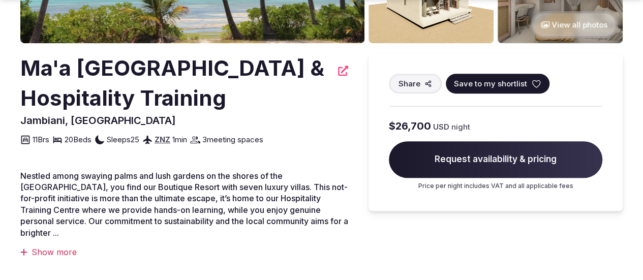
scroll to position [305, 0]
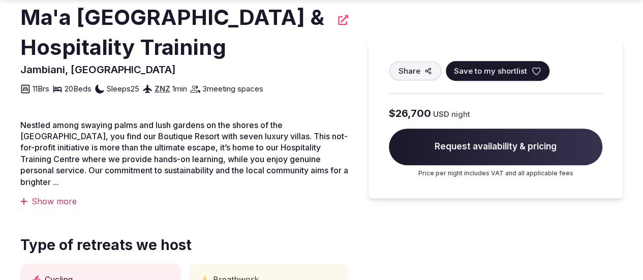
click at [75, 207] on div "Show more" at bounding box center [184, 201] width 328 height 11
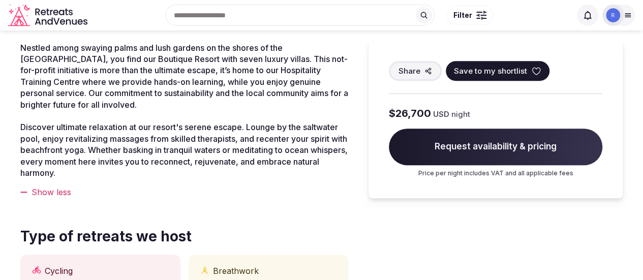
scroll to position [254, 0]
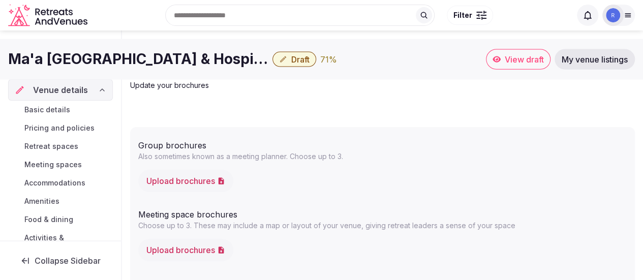
scroll to position [16, 0]
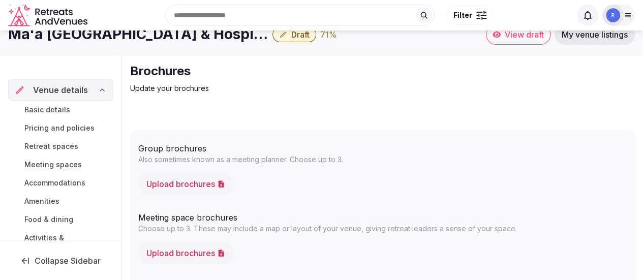
click at [42, 106] on span "Basic details" at bounding box center [47, 110] width 46 height 10
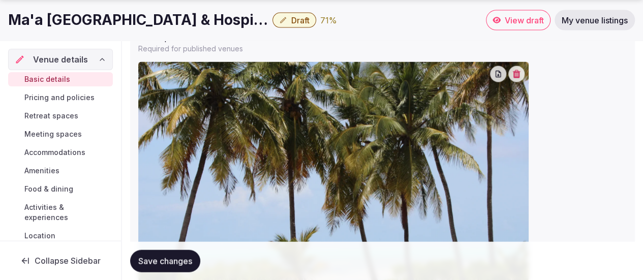
scroll to position [1017, 0]
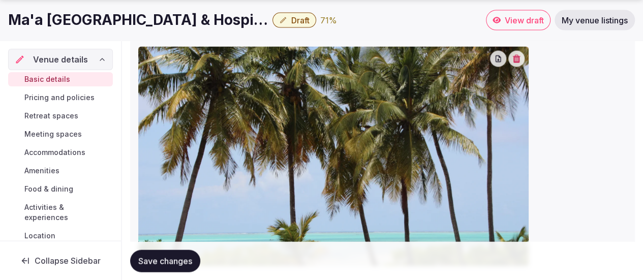
click at [67, 95] on span "Pricing and policies" at bounding box center [59, 98] width 70 height 10
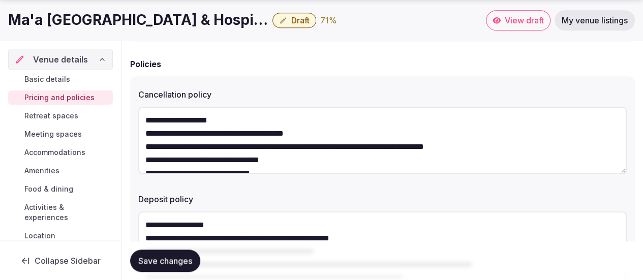
scroll to position [458, 0]
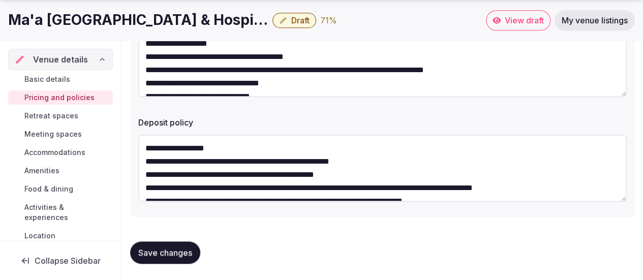
click at [55, 118] on span "Retreat spaces" at bounding box center [51, 116] width 54 height 10
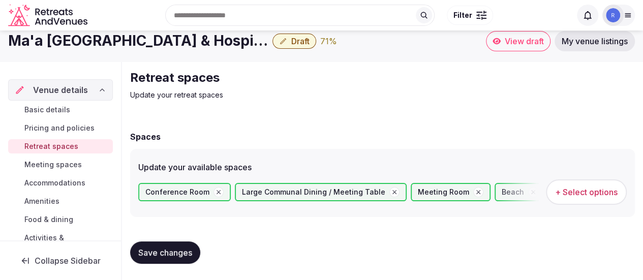
click at [71, 178] on span "Accommodations" at bounding box center [54, 183] width 61 height 10
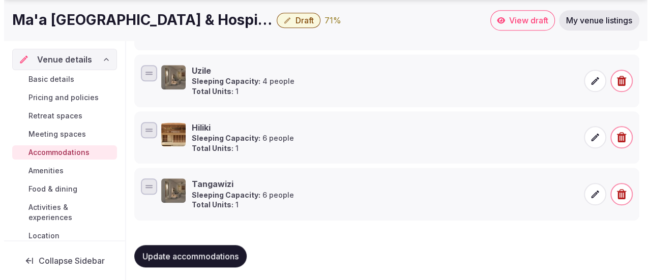
scroll to position [399, 0]
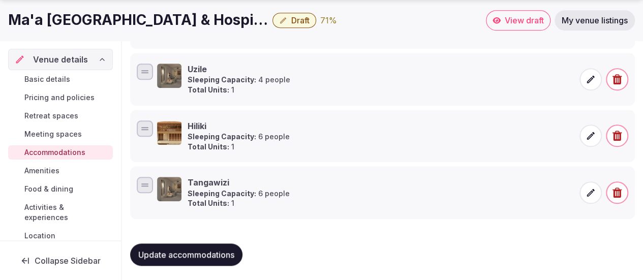
click at [195, 256] on span "Update accommodations" at bounding box center [186, 255] width 96 height 10
click at [302, 21] on span "Draft" at bounding box center [300, 20] width 18 height 10
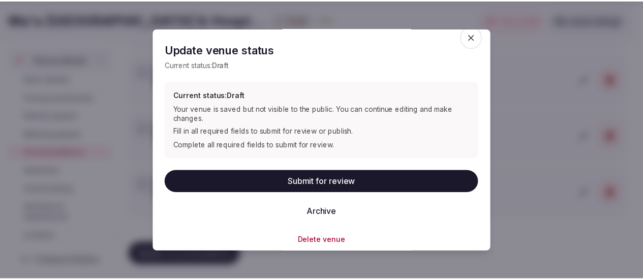
scroll to position [15, 0]
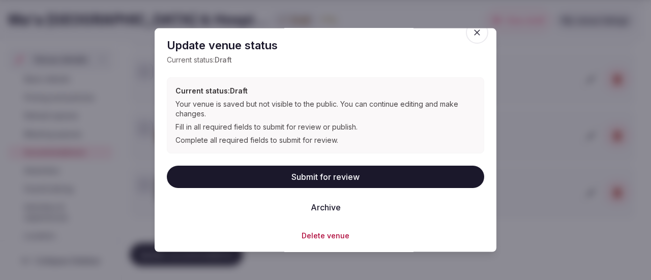
click at [466, 38] on span "button" at bounding box center [477, 32] width 22 height 22
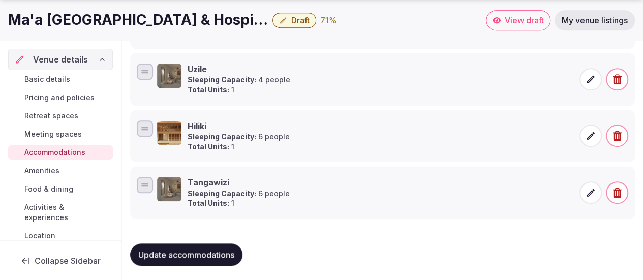
click at [520, 16] on span "View draft" at bounding box center [524, 20] width 39 height 10
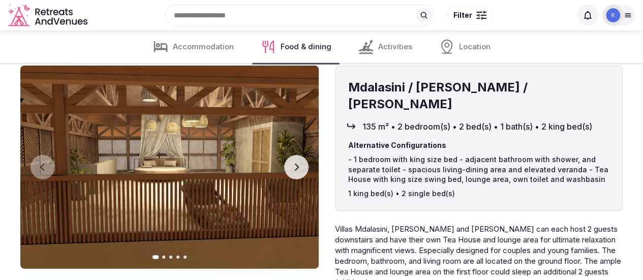
scroll to position [1424, 0]
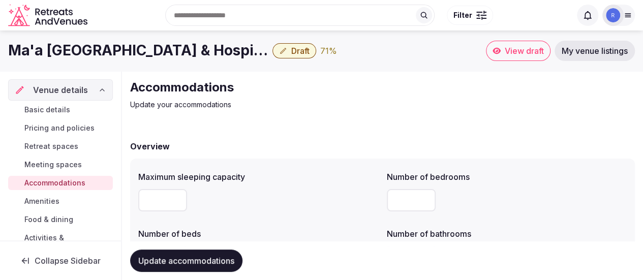
click at [279, 53] on icon "button" at bounding box center [283, 51] width 8 height 8
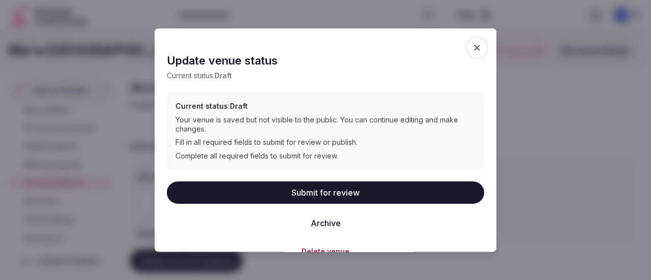
click at [305, 191] on button "Submit for review" at bounding box center [325, 192] width 317 height 22
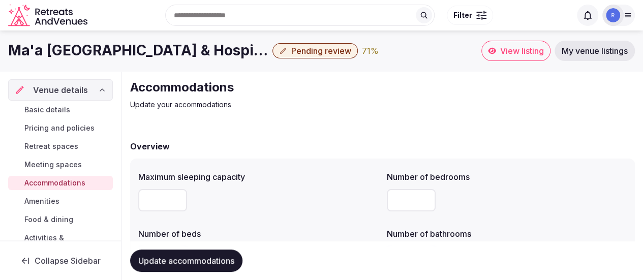
click at [504, 47] on span "View listing" at bounding box center [522, 51] width 44 height 10
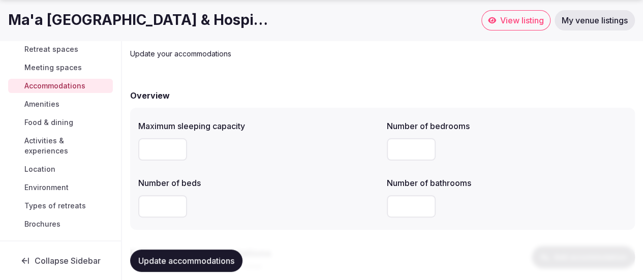
scroll to position [67, 0]
click at [45, 220] on span "Brochures" at bounding box center [42, 224] width 36 height 10
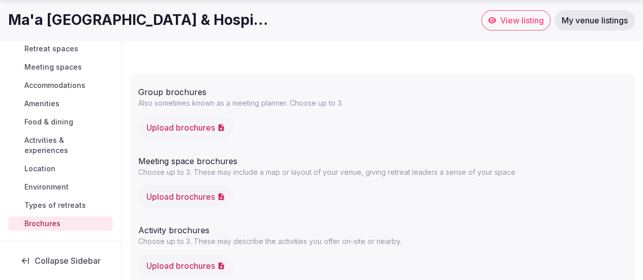
scroll to position [102, 0]
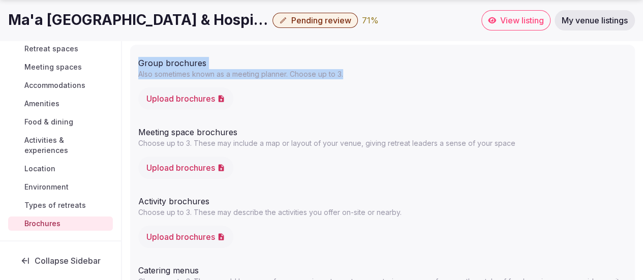
drag, startPoint x: 138, startPoint y: 65, endPoint x: 351, endPoint y: 75, distance: 212.8
click at [351, 75] on div "Group brochures Also sometimes known as a meeting planner. Choose up to 3." at bounding box center [382, 66] width 489 height 26
copy div "Group brochures Also sometimes known as a meeting planner. Choose up to 3."
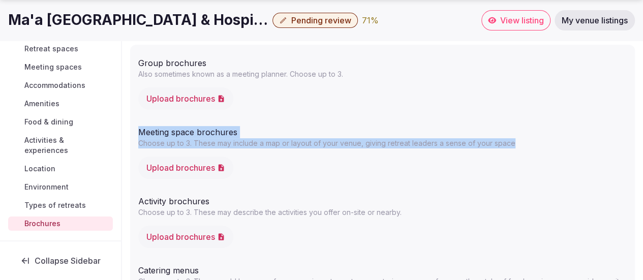
drag, startPoint x: 135, startPoint y: 128, endPoint x: 552, endPoint y: 142, distance: 417.2
click at [552, 142] on div "Group brochures Also sometimes known as a meeting planner. Choose up to 3. Uplo…" at bounding box center [382, 187] width 505 height 285
copy div "Meeting space brochures Choose up to 3. These may include a map or layout of yo…"
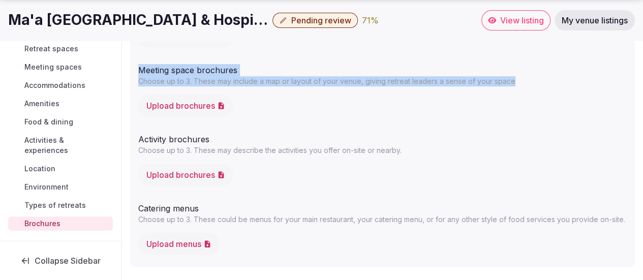
scroll to position [169, 0]
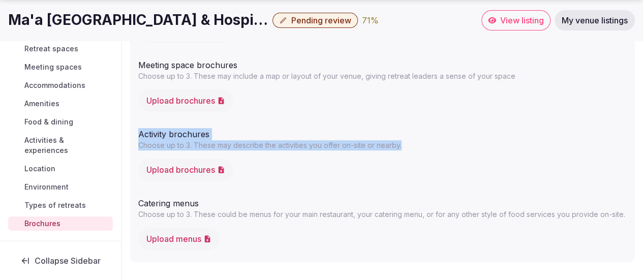
drag, startPoint x: 138, startPoint y: 136, endPoint x: 416, endPoint y: 147, distance: 278.4
click at [416, 147] on div "Activity brochures Choose up to 3. These may describe the activities you offer …" at bounding box center [382, 137] width 489 height 26
copy div "Activity brochures Choose up to 3. These may describe the activities you offer …"
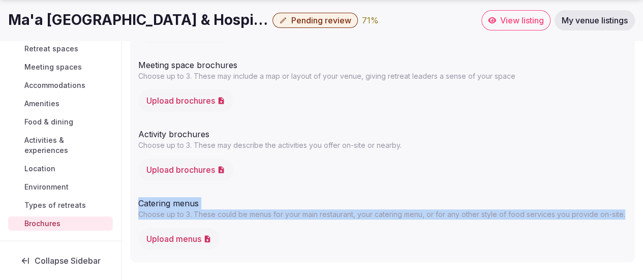
drag, startPoint x: 139, startPoint y: 202, endPoint x: 631, endPoint y: 217, distance: 492.0
click at [631, 217] on div "Group brochures Also sometimes known as a meeting planner. Choose up to 3. Uplo…" at bounding box center [382, 120] width 505 height 285
copy div "Catering menus Choose up to 3. These could be menus for your main restaurant, y…"
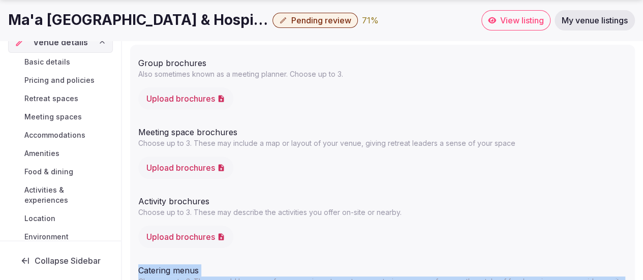
scroll to position [0, 0]
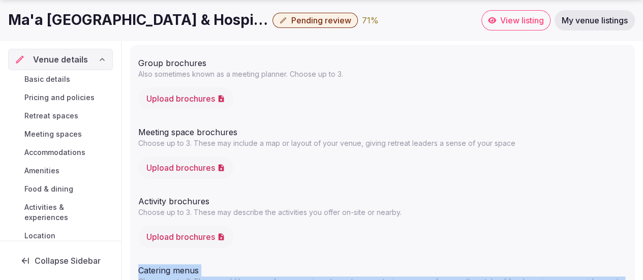
click at [53, 80] on span "Basic details" at bounding box center [47, 79] width 46 height 10
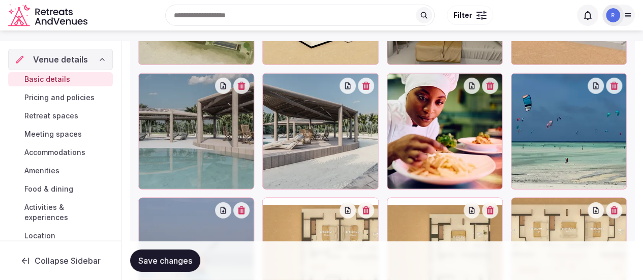
scroll to position [1368, 0]
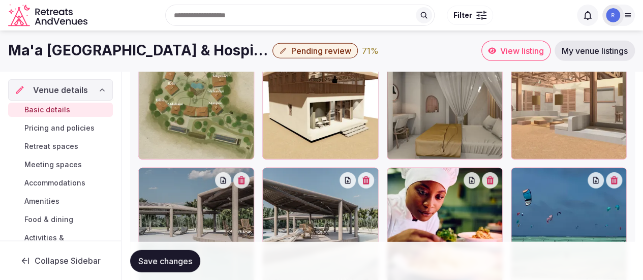
click at [86, 126] on span "Pricing and policies" at bounding box center [59, 128] width 70 height 10
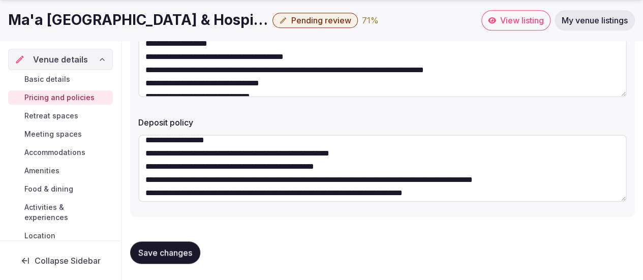
scroll to position [13, 0]
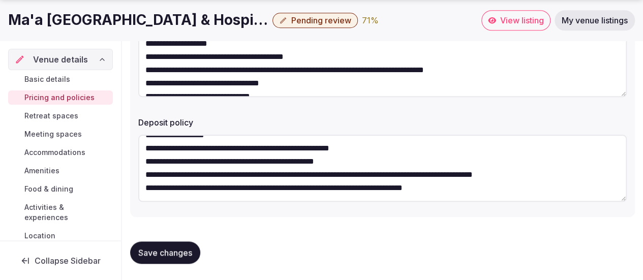
click at [31, 113] on span "Retreat spaces" at bounding box center [51, 116] width 54 height 10
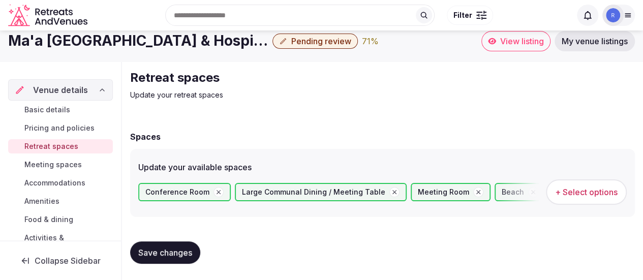
click at [56, 165] on span "Meeting spaces" at bounding box center [52, 165] width 57 height 10
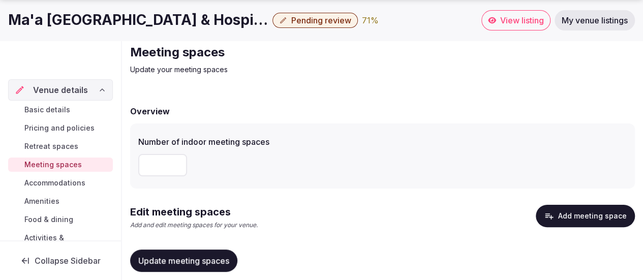
scroll to position [64, 0]
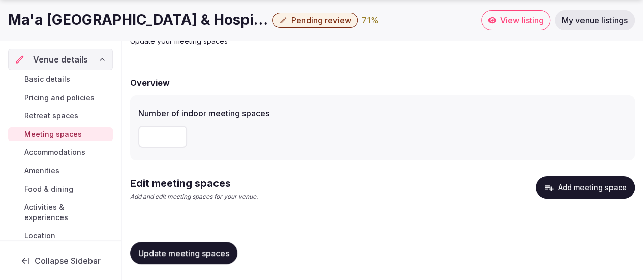
click at [74, 155] on span "Accommodations" at bounding box center [54, 152] width 61 height 10
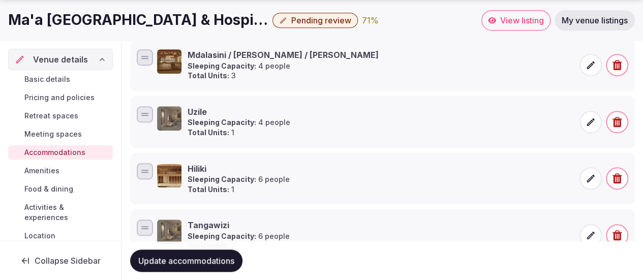
scroll to position [399, 0]
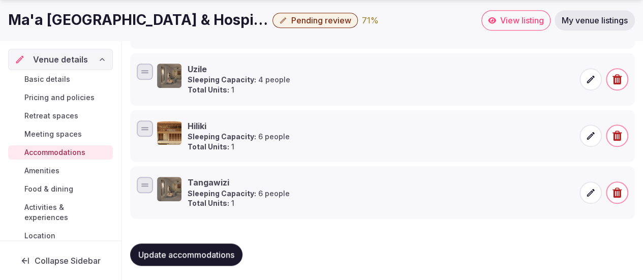
click at [51, 170] on span "Amenities" at bounding box center [41, 171] width 35 height 10
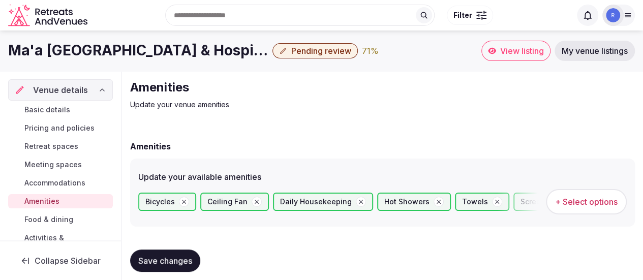
scroll to position [10, 0]
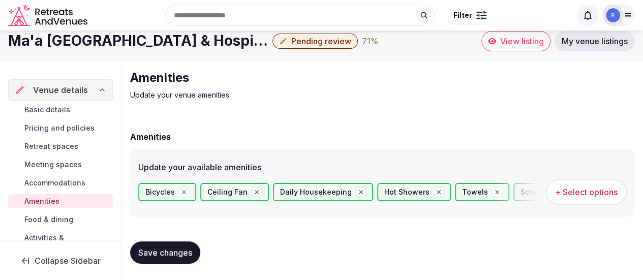
click at [36, 220] on span "Food & dining" at bounding box center [48, 220] width 49 height 10
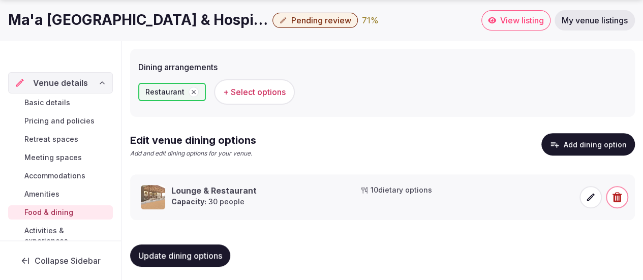
scroll to position [112, 0]
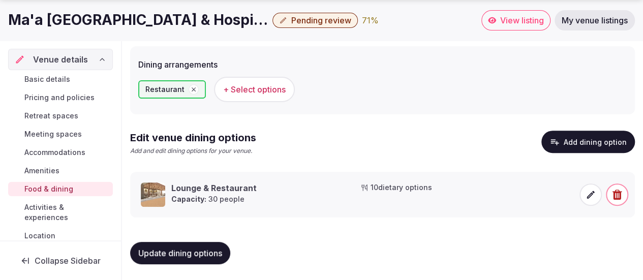
click at [48, 208] on span "Activities & experiences" at bounding box center [66, 212] width 84 height 20
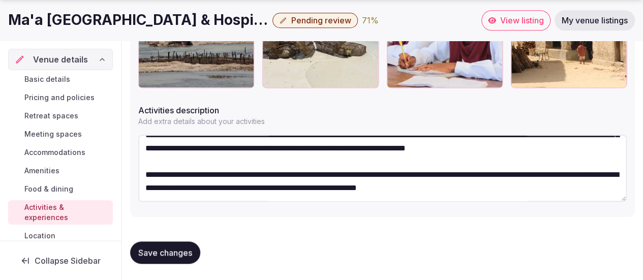
click at [50, 237] on span "Location" at bounding box center [39, 236] width 31 height 10
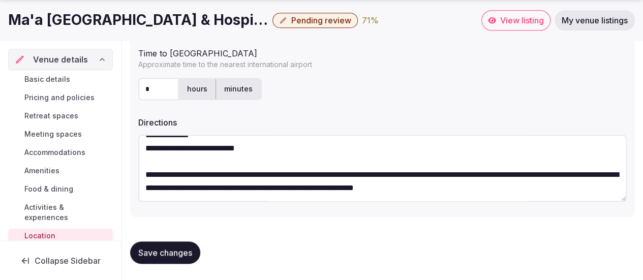
click at [165, 258] on span "Save changes" at bounding box center [165, 253] width 54 height 10
